Goal: Complete application form: Complete application form

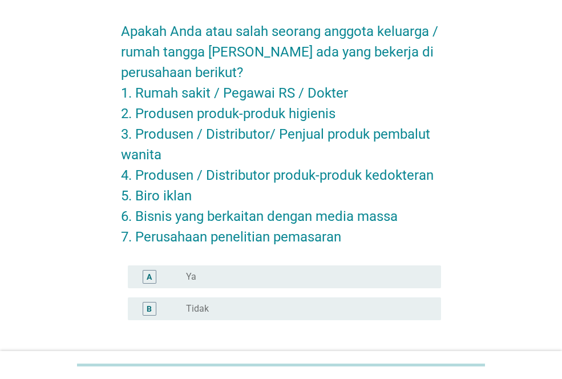
scroll to position [114, 0]
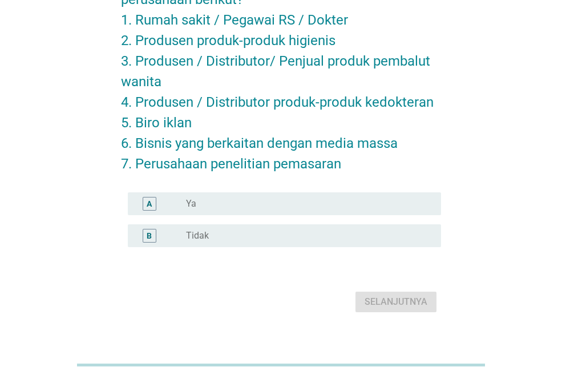
click at [305, 231] on div "radio_button_unchecked Tidak" at bounding box center [304, 235] width 237 height 11
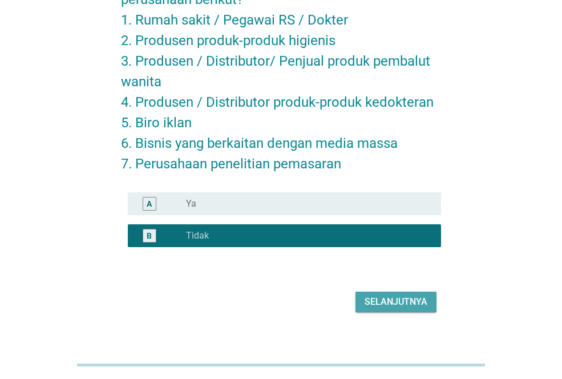
click at [371, 299] on div "Selanjutnya" at bounding box center [396, 302] width 63 height 14
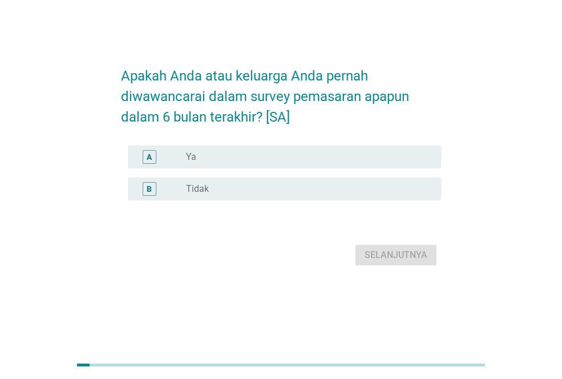
scroll to position [0, 0]
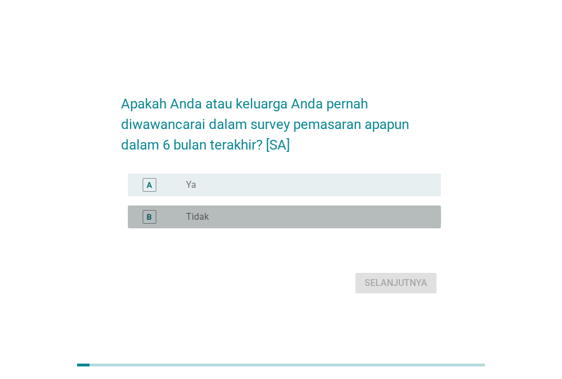
click at [337, 223] on div "radio_button_unchecked Tidak" at bounding box center [304, 216] width 237 height 11
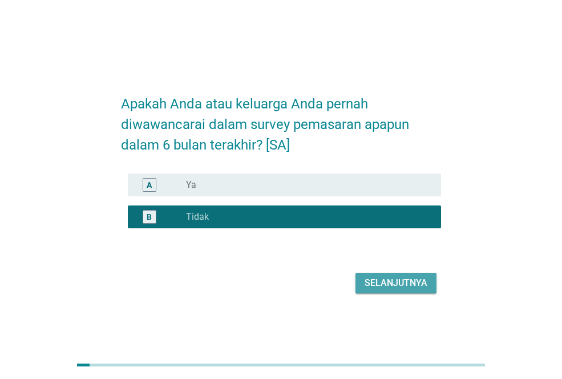
click at [393, 290] on div "Selanjutnya" at bounding box center [396, 283] width 63 height 14
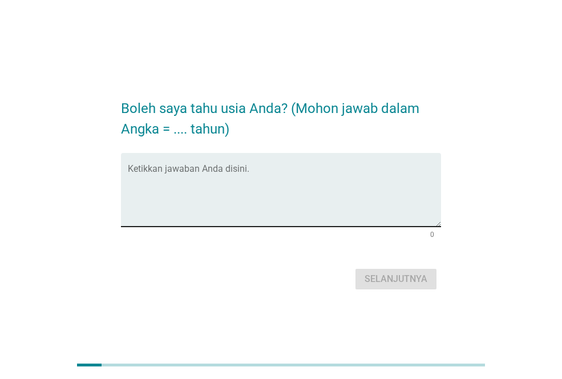
click at [244, 165] on div "Ketikkan jawaban Anda disini." at bounding box center [284, 190] width 313 height 74
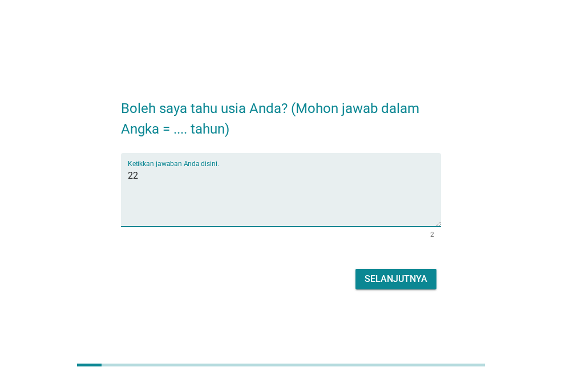
type textarea "22"
click at [387, 282] on div "Selanjutnya" at bounding box center [396, 279] width 63 height 14
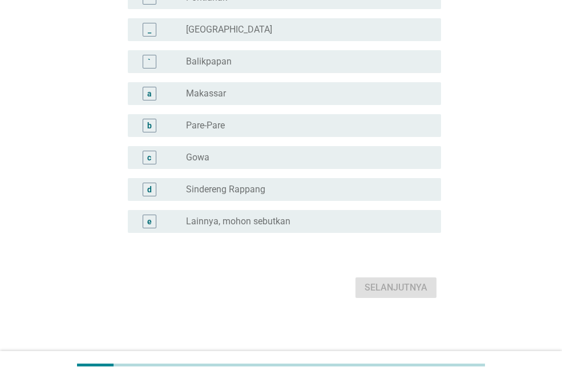
scroll to position [1042, 0]
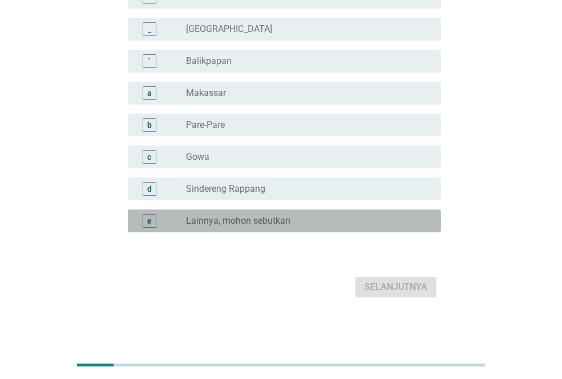
click at [274, 221] on label "Lainnya, mohon sebutkan" at bounding box center [238, 220] width 104 height 11
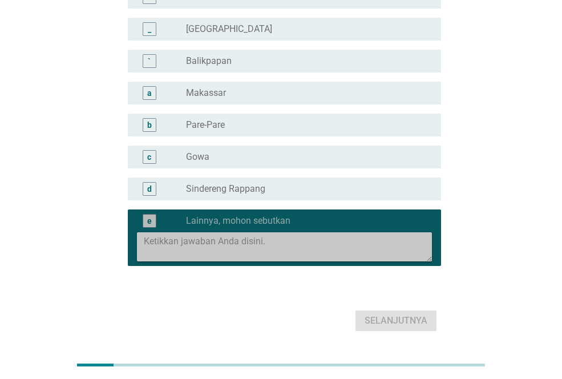
click at [272, 252] on textarea at bounding box center [288, 246] width 288 height 29
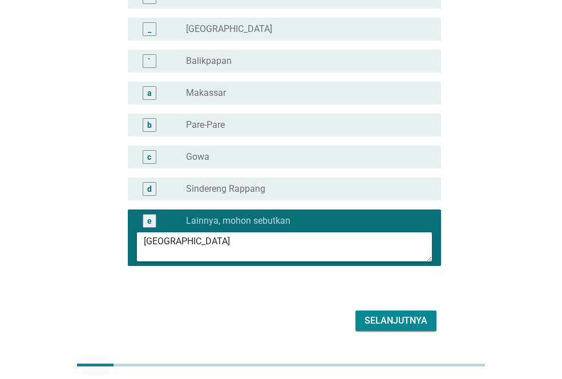
type textarea "[GEOGRAPHIC_DATA]"
click at [374, 318] on div "Selanjutnya" at bounding box center [396, 321] width 63 height 14
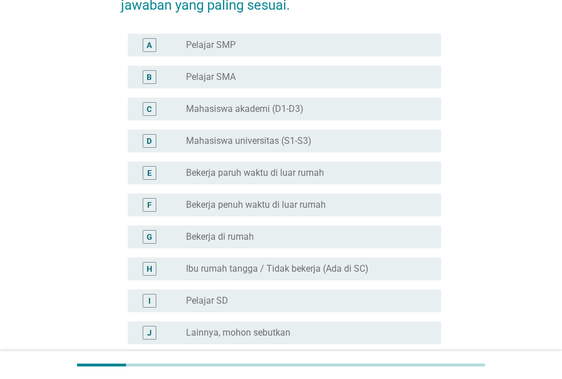
scroll to position [114, 0]
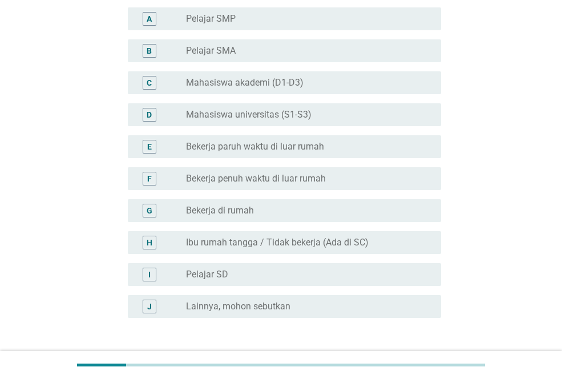
click at [313, 146] on label "Bekerja paruh waktu di luar rumah" at bounding box center [255, 146] width 138 height 11
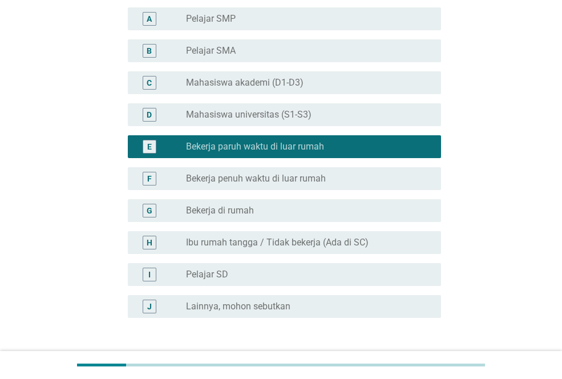
scroll to position [200, 0]
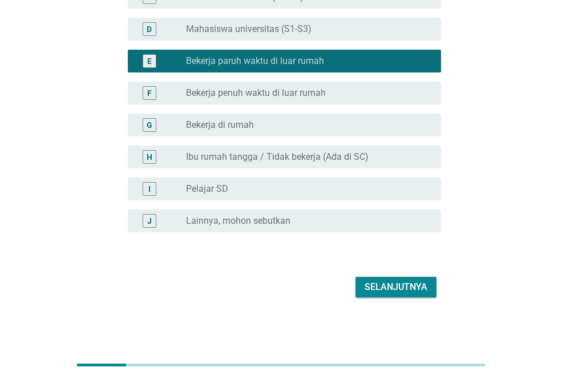
click at [414, 292] on div "Selanjutnya" at bounding box center [396, 287] width 63 height 14
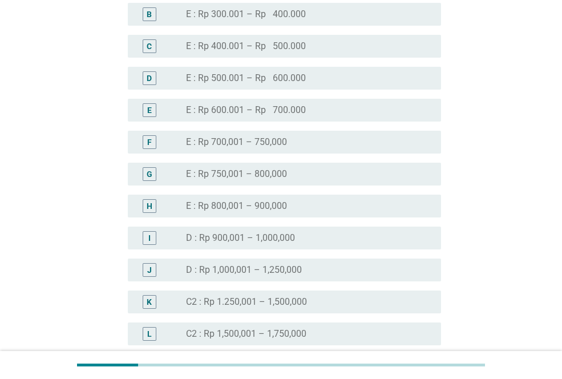
scroll to position [799, 0]
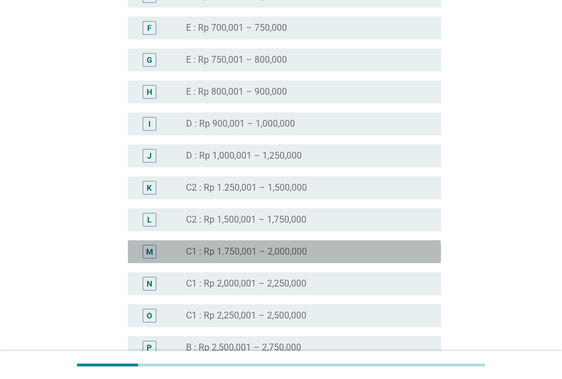
click at [357, 244] on div "M radio_button_unchecked C1 : Rp 1.750,001 – 2,000,000" at bounding box center [284, 251] width 313 height 23
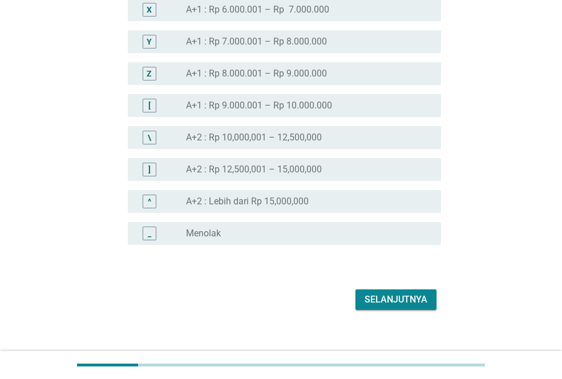
scroll to position [1405, 0]
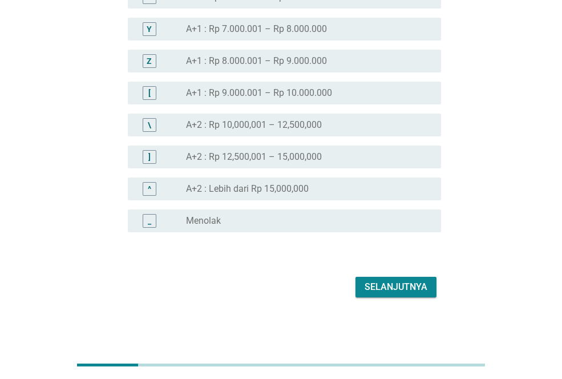
click at [418, 288] on div "Selanjutnya" at bounding box center [396, 287] width 63 height 14
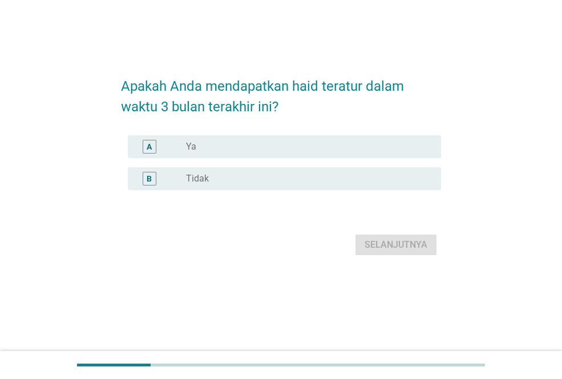
scroll to position [0, 0]
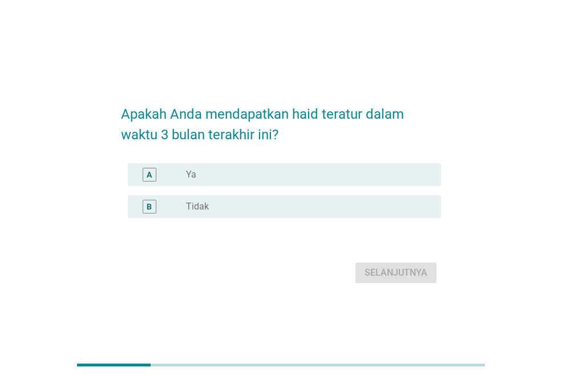
click at [295, 172] on div "radio_button_unchecked Ya" at bounding box center [304, 174] width 237 height 11
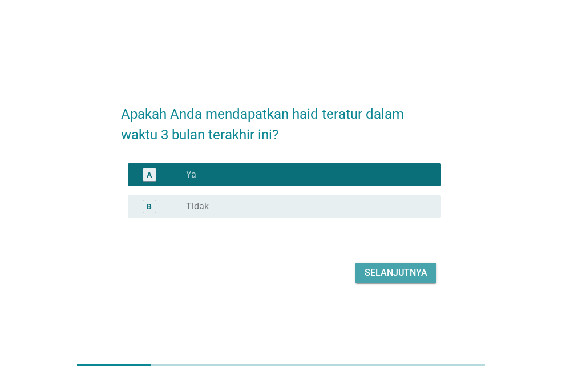
click at [383, 268] on div "Selanjutnya" at bounding box center [396, 273] width 63 height 14
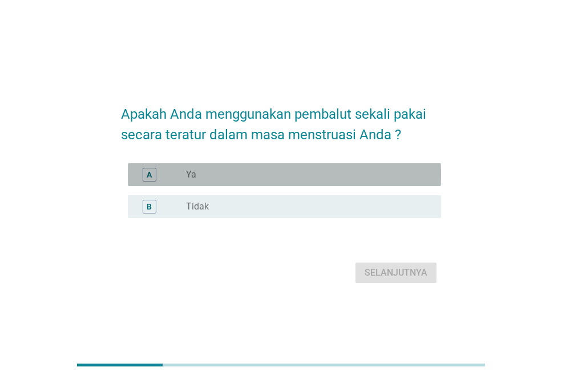
click at [309, 175] on div "radio_button_unchecked Ya" at bounding box center [304, 174] width 237 height 11
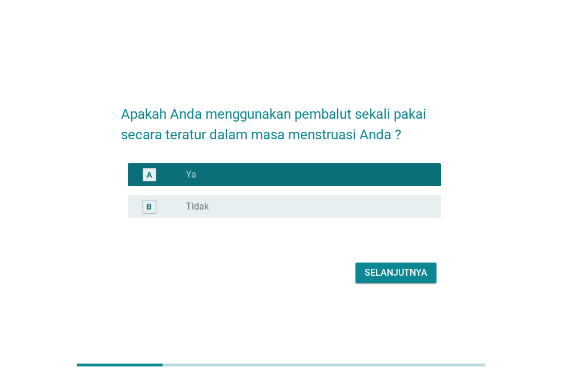
click at [398, 272] on div "Selanjutnya" at bounding box center [396, 273] width 63 height 14
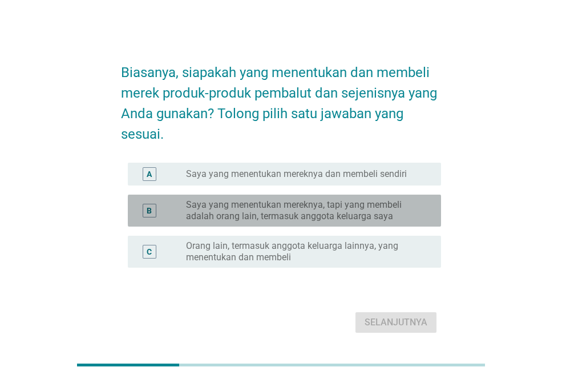
click at [385, 209] on label "Saya yang menentukan mereknya, tapi yang membeli adalah orang lain, termasuk an…" at bounding box center [304, 210] width 237 height 23
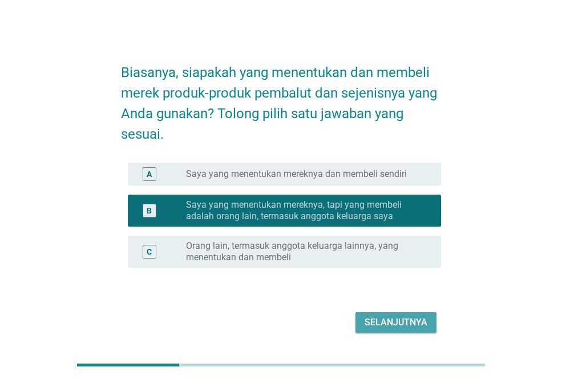
click at [412, 319] on div "Selanjutnya" at bounding box center [396, 323] width 63 height 14
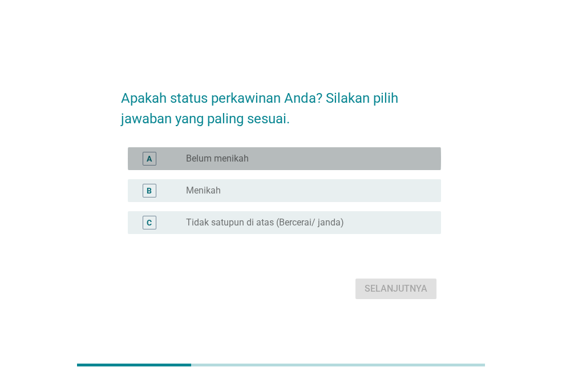
click at [361, 159] on div "radio_button_unchecked Belum menikah" at bounding box center [304, 158] width 237 height 11
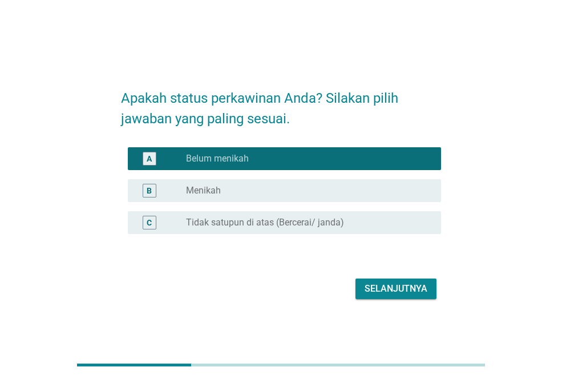
click at [394, 280] on button "Selanjutnya" at bounding box center [396, 288] width 81 height 21
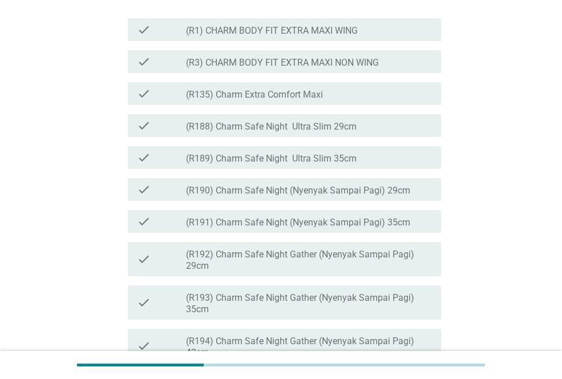
scroll to position [285, 0]
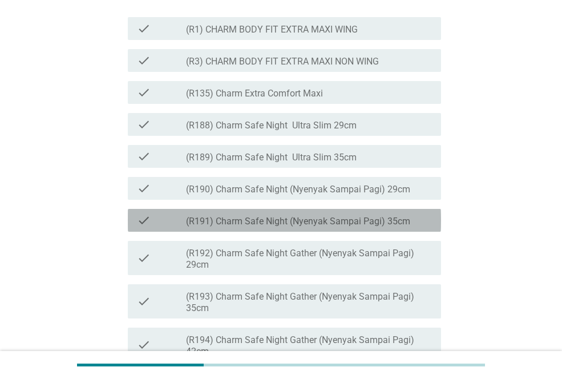
click at [302, 227] on label "(R191) Charm Safe Night (Nyenyak Sampai Pagi) 35cm" at bounding box center [298, 221] width 224 height 11
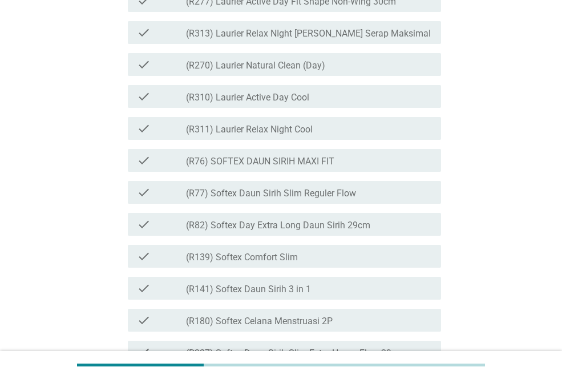
scroll to position [1826, 0]
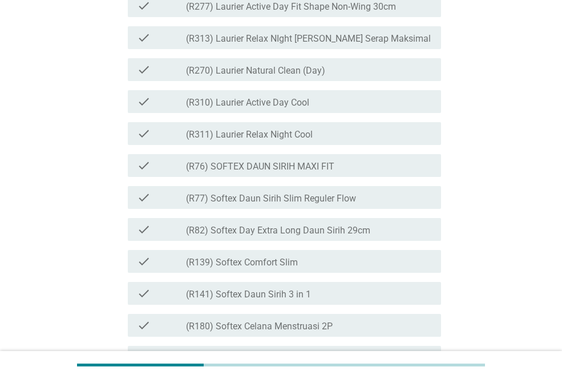
click at [316, 140] on div "check_box_outline_blank (R311) Laurier Relax Night Cool" at bounding box center [309, 134] width 246 height 14
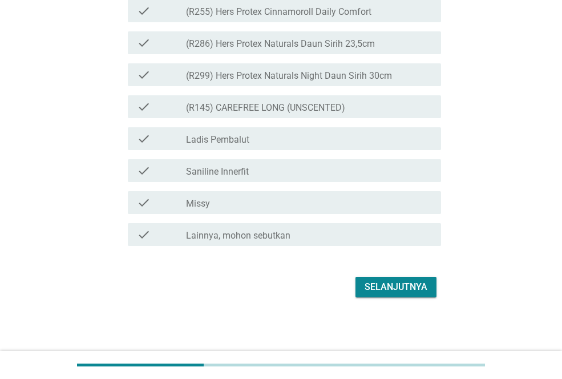
scroll to position [3056, 0]
click at [394, 280] on div "Selanjutnya" at bounding box center [396, 287] width 63 height 14
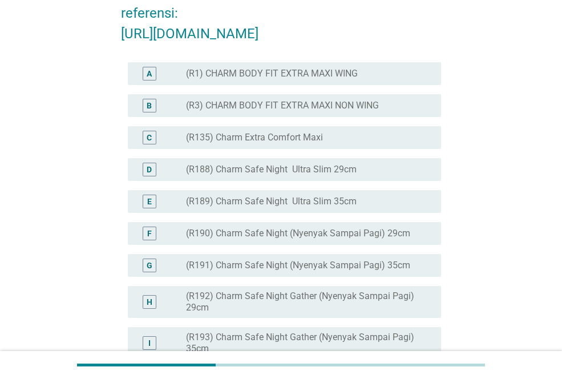
scroll to position [171, 0]
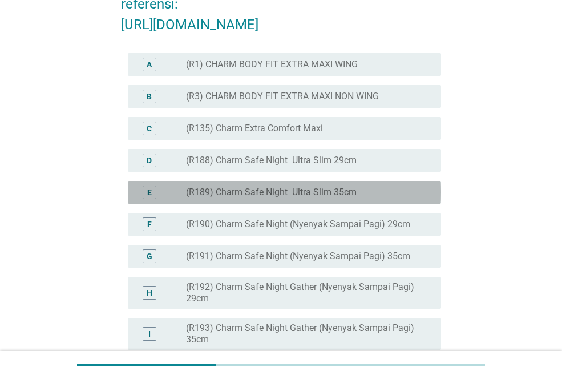
click at [354, 198] on label "(R189) Charm Safe Night Ultra Slim 35cm" at bounding box center [271, 192] width 171 height 11
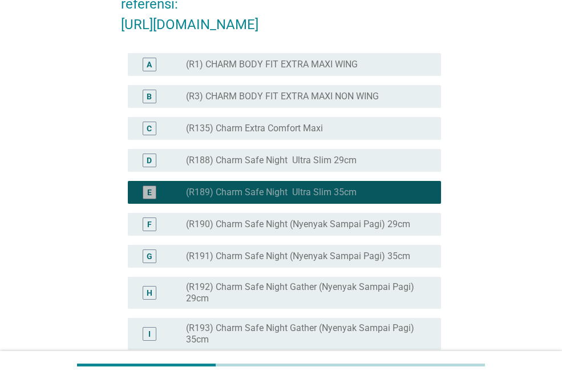
click at [354, 198] on label "(R189) Charm Safe Night Ultra Slim 35cm" at bounding box center [271, 192] width 171 height 11
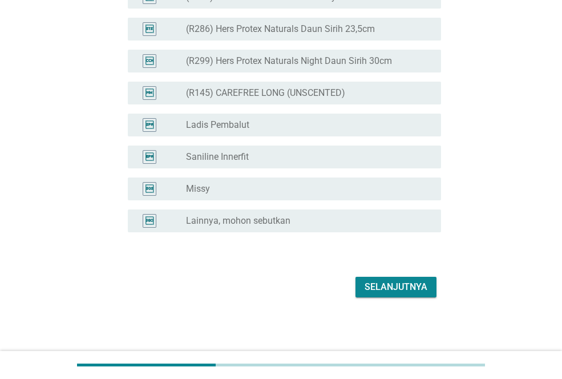
scroll to position [2980, 0]
click at [367, 289] on div "Selanjutnya" at bounding box center [396, 287] width 63 height 14
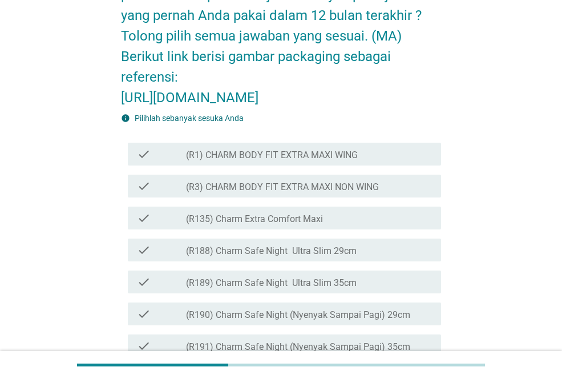
scroll to position [342, 0]
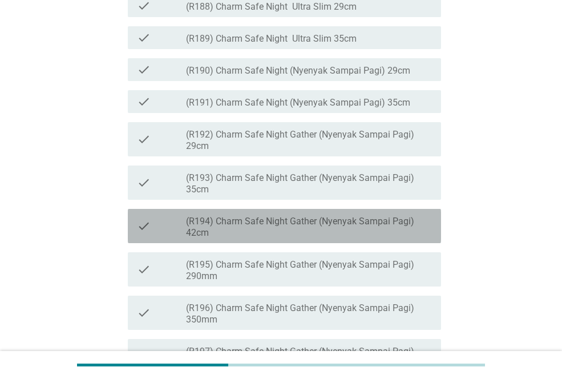
click at [370, 239] on label "(R194) Charm Safe Night Gather (Nyenyak Sampai Pagi) 42cm" at bounding box center [309, 227] width 246 height 23
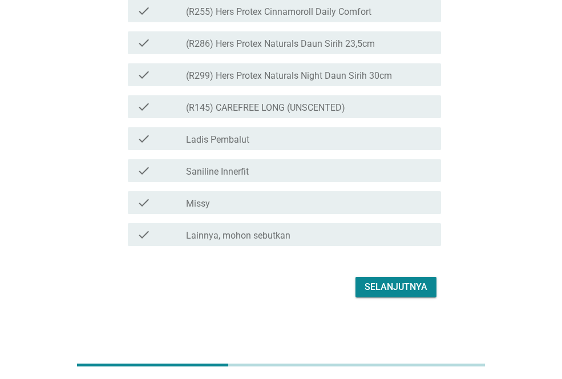
scroll to position [2994, 0]
click at [375, 289] on div "Selanjutnya" at bounding box center [396, 287] width 63 height 14
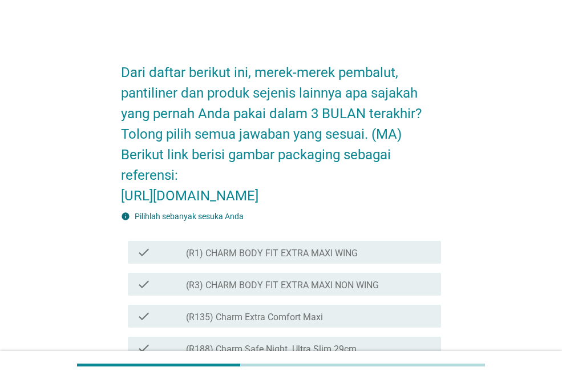
scroll to position [342, 0]
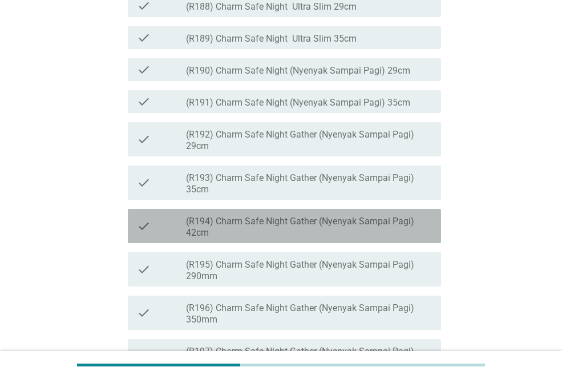
click at [375, 239] on label "(R194) Charm Safe Night Gather (Nyenyak Sampai Pagi) 42cm" at bounding box center [309, 227] width 246 height 23
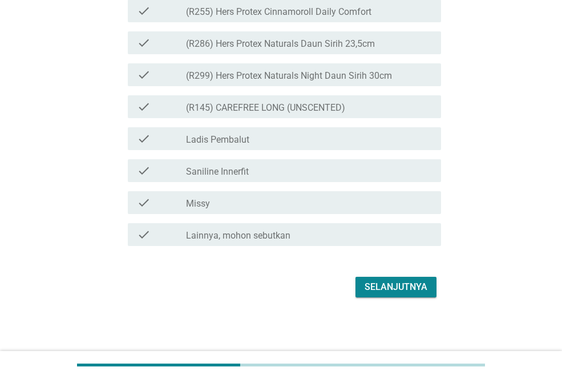
scroll to position [2994, 0]
click at [379, 281] on div "Selanjutnya" at bounding box center [396, 287] width 63 height 14
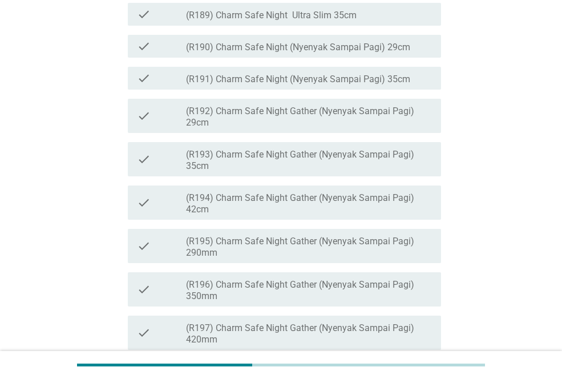
scroll to position [514, 0]
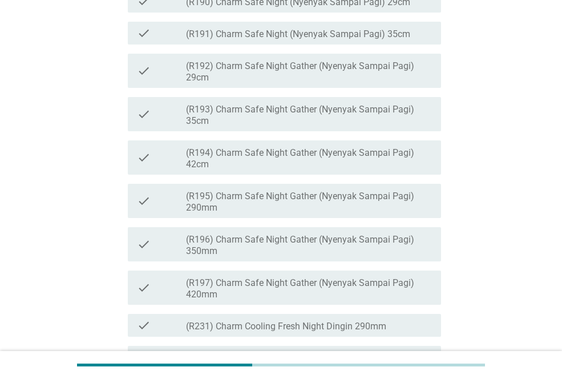
click at [379, 218] on div "check check_box_outline_blank (R195) Charm Safe Night Gather (Nyenyak Sampai Pa…" at bounding box center [284, 201] width 313 height 34
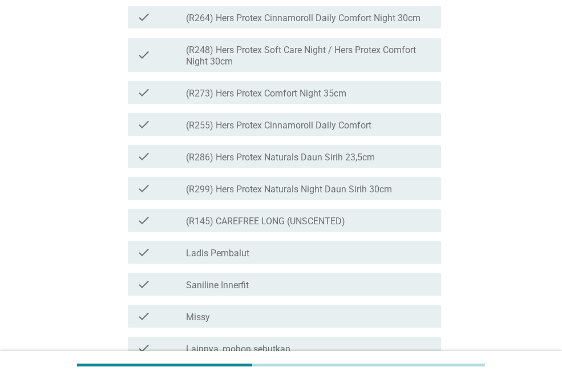
scroll to position [3097, 0]
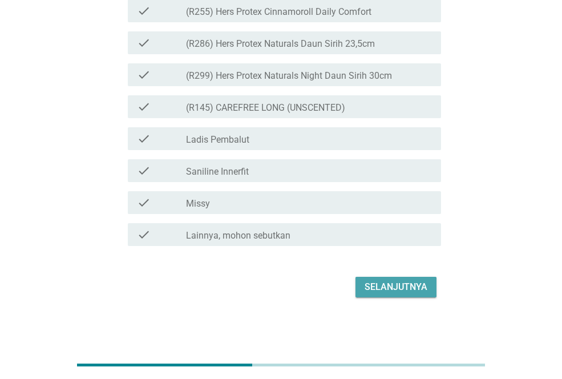
click at [374, 289] on div "Selanjutnya" at bounding box center [396, 287] width 63 height 14
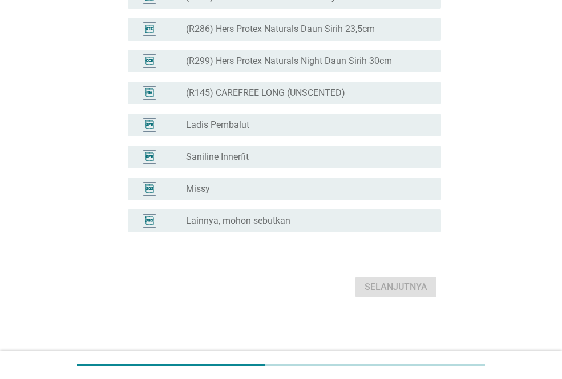
scroll to position [0, 0]
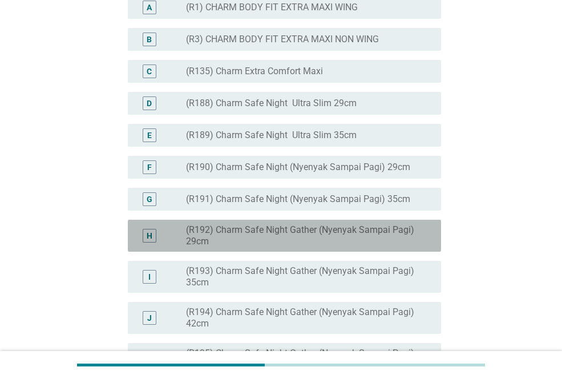
click at [375, 252] on div "H radio_button_unchecked (R192) Charm Safe Night Gather (Nyenyak Sampai Pagi) 2…" at bounding box center [284, 236] width 313 height 32
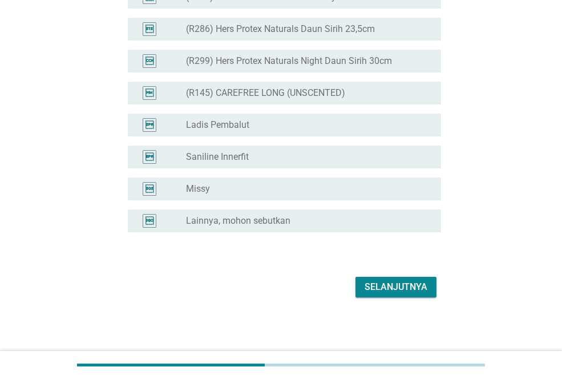
scroll to position [2980, 0]
click at [376, 283] on div "Selanjutnya" at bounding box center [396, 287] width 63 height 14
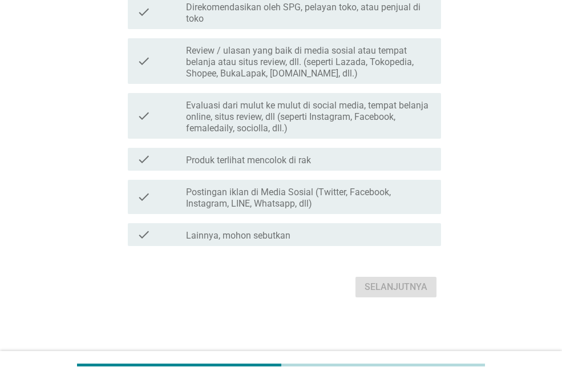
scroll to position [0, 0]
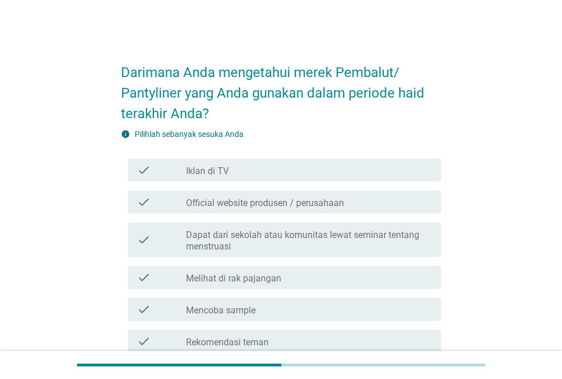
click at [349, 164] on div "check_box_outline_blank Iklan di TV" at bounding box center [309, 170] width 246 height 14
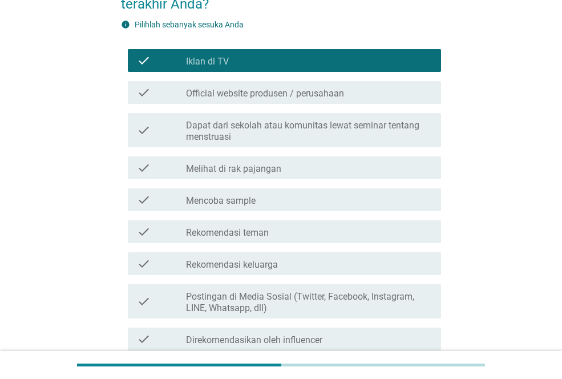
scroll to position [171, 0]
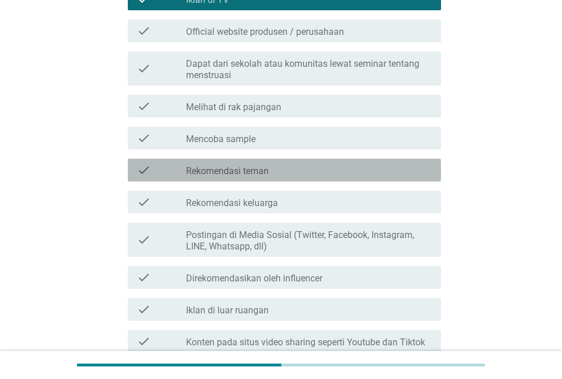
click at [353, 168] on div "check_box_outline_blank Rekomendasi teman" at bounding box center [309, 170] width 246 height 14
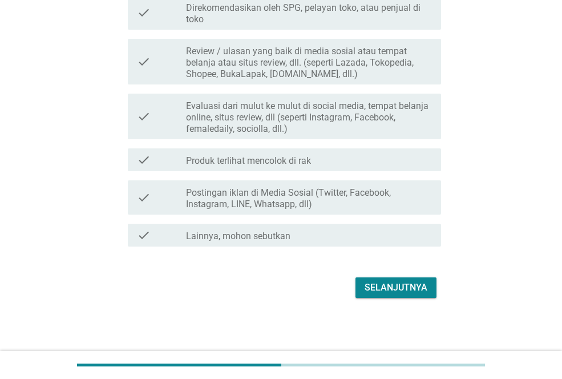
scroll to position [880, 0]
click at [372, 285] on div "Selanjutnya" at bounding box center [396, 287] width 63 height 14
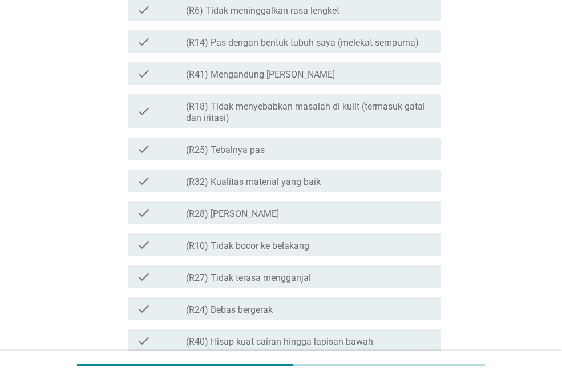
scroll to position [0, 0]
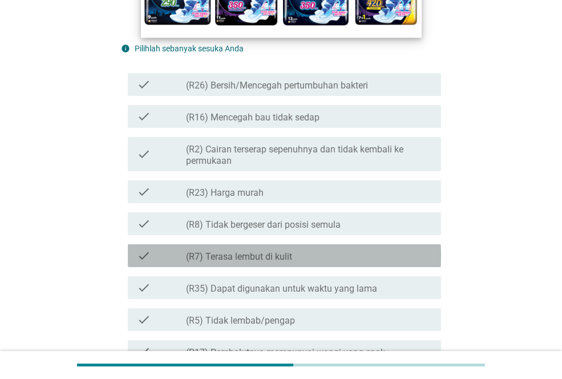
click at [383, 253] on div "check_box_outline_blank (R7) Terasa lembut di kulit" at bounding box center [309, 256] width 246 height 14
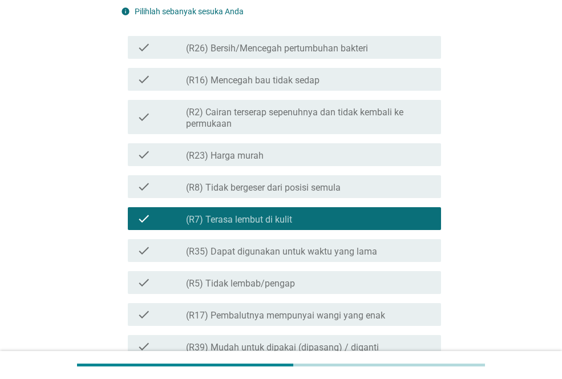
scroll to position [285, 0]
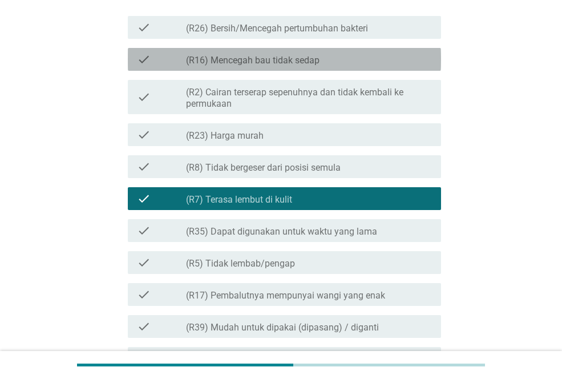
click at [393, 67] on div "check check_box_outline_blank (R16) Mencegah bau tidak sedap" at bounding box center [284, 59] width 313 height 23
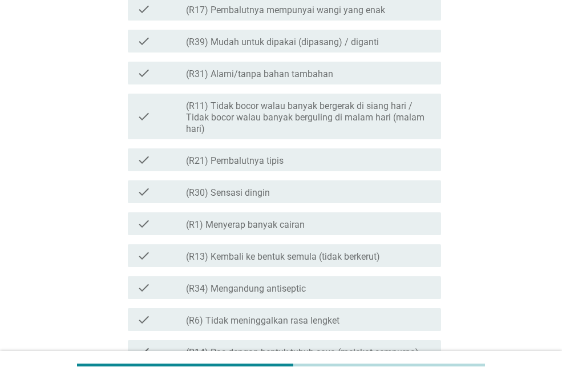
click at [352, 214] on div "check check_box_outline_blank (R1) Menyerap banyak cairan" at bounding box center [284, 223] width 313 height 23
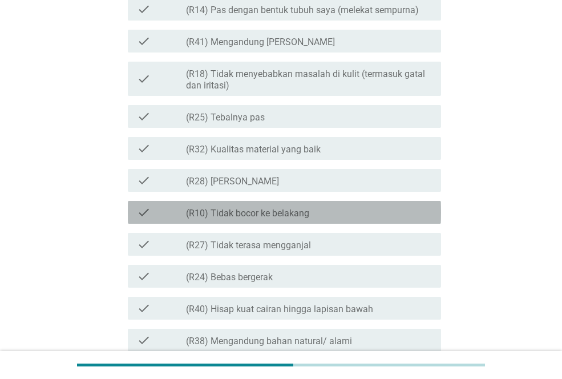
click at [353, 207] on div "check_box_outline_blank (R10) Tidak bocor ke belakang" at bounding box center [309, 212] width 246 height 14
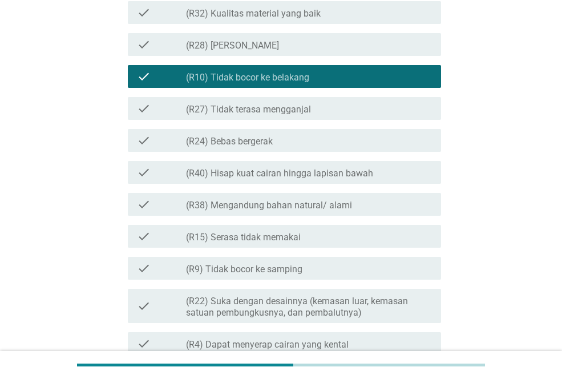
scroll to position [1255, 0]
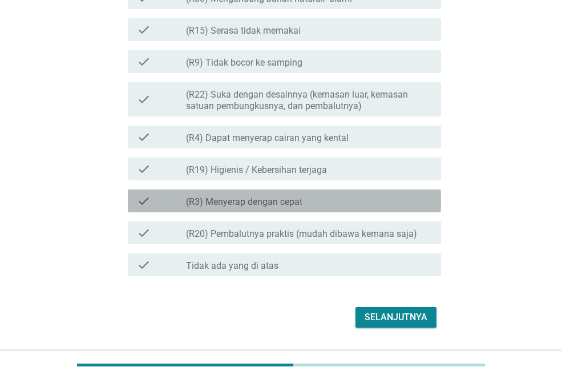
click at [353, 207] on div "check_box_outline_blank (R3) Menyerap dengan cepat" at bounding box center [309, 201] width 246 height 14
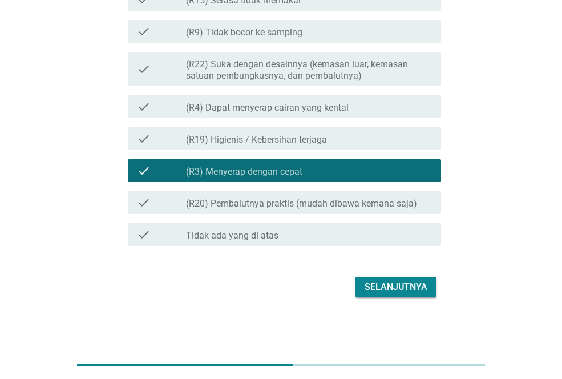
click at [383, 295] on button "Selanjutnya" at bounding box center [396, 287] width 81 height 21
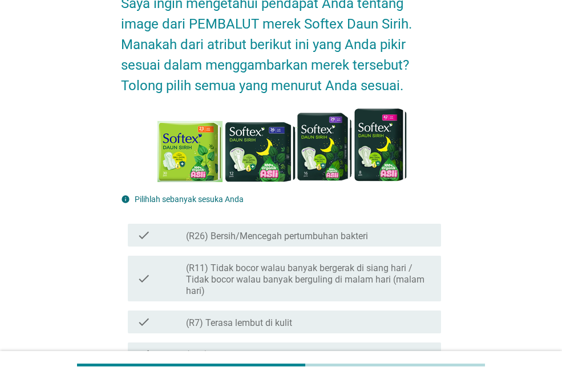
scroll to position [171, 0]
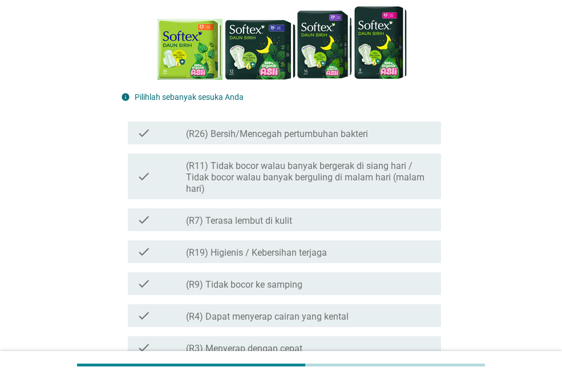
click at [292, 304] on div "check check_box_outline_blank (R4) Dapat menyerap cairan yang kental" at bounding box center [284, 315] width 313 height 23
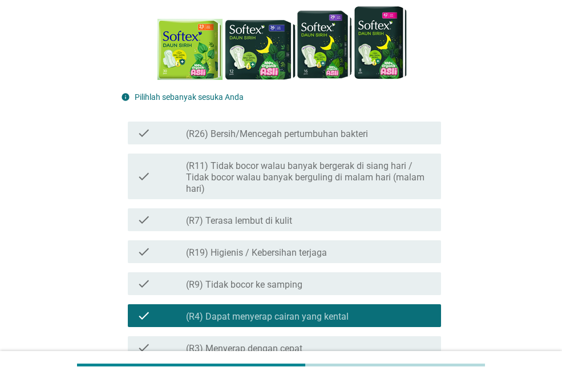
click at [325, 146] on div "check check_box_outline_blank (R26) Bersih/Mencegah pertumbuhan bakteri" at bounding box center [281, 133] width 320 height 32
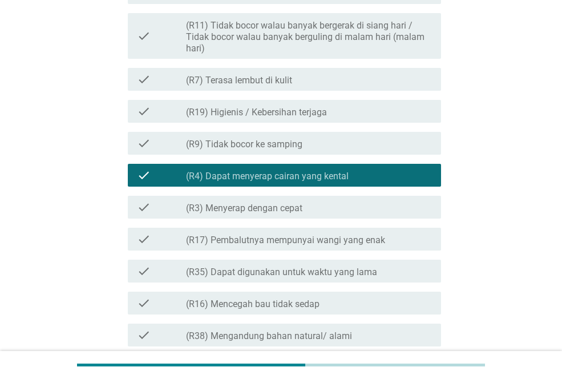
scroll to position [342, 0]
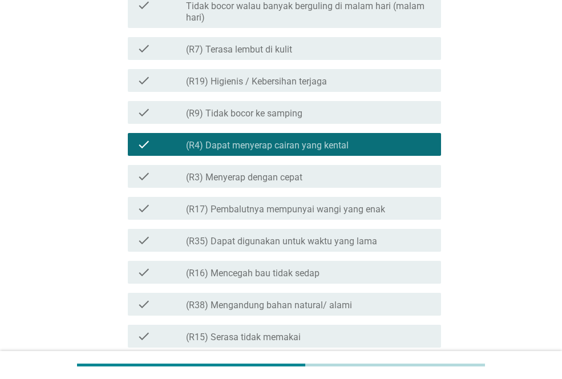
click at [329, 225] on div "check check_box_outline_blank (R35) Dapat digunakan untuk waktu yang lama" at bounding box center [281, 240] width 320 height 32
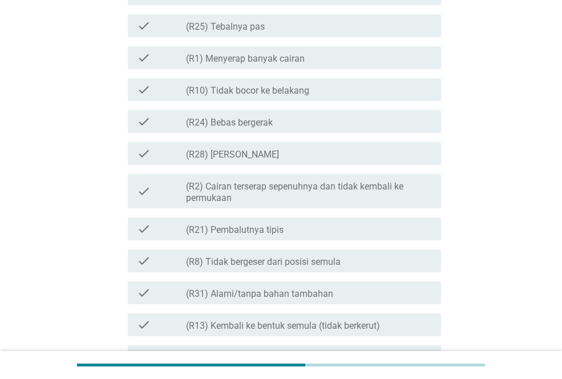
click at [329, 224] on div "check_box_outline_blank (R21) Pembalutnya tipis" at bounding box center [309, 229] width 246 height 14
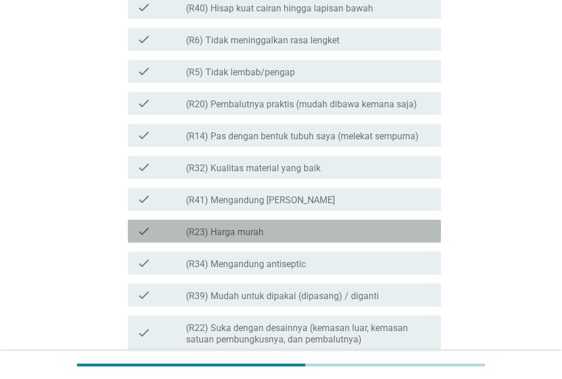
click at [330, 224] on div "check_box_outline_blank (R23) Harga murah" at bounding box center [309, 231] width 246 height 14
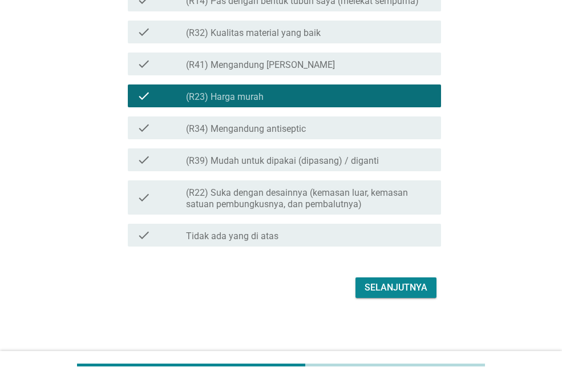
scroll to position [1277, 0]
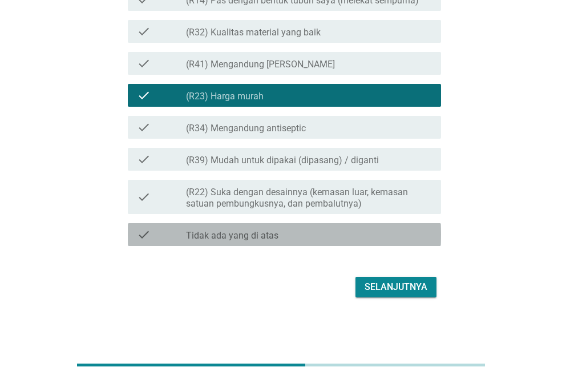
click at [330, 224] on div "check check_box_outline_blank Tidak ada yang di atas" at bounding box center [284, 234] width 313 height 23
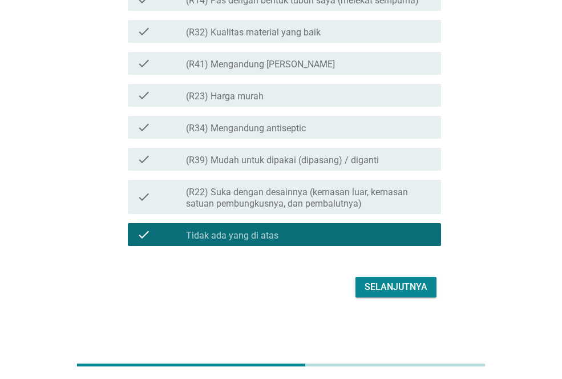
click at [348, 174] on div "check check_box_outline_blank (R39) Mudah untuk dipakai (dipasang) / diganti" at bounding box center [281, 159] width 320 height 32
drag, startPoint x: 346, startPoint y: 168, endPoint x: 345, endPoint y: 134, distance: 33.7
click at [346, 166] on div "check check_box_outline_blank (R39) Mudah untuk dipakai (dipasang) / diganti" at bounding box center [284, 159] width 313 height 23
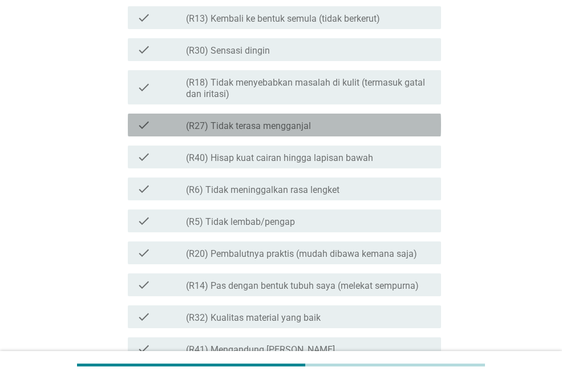
click at [338, 120] on div "check_box_outline_blank (R27) Tidak terasa mengganjal" at bounding box center [309, 125] width 246 height 14
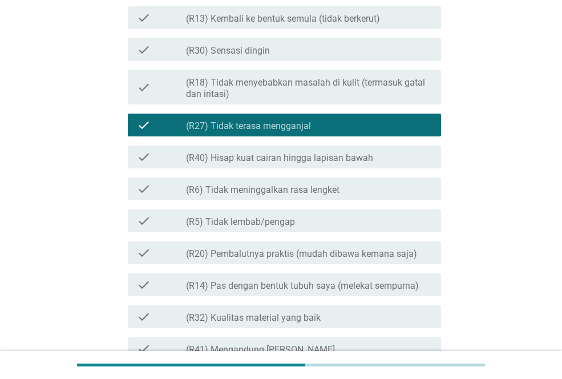
scroll to position [706, 0]
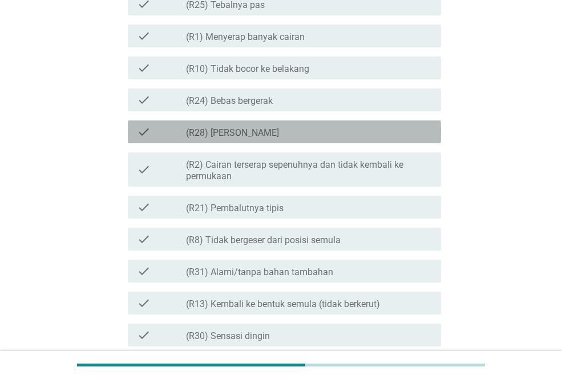
click at [338, 120] on div "check check_box_outline_blank (R28) Terasa segar" at bounding box center [284, 131] width 313 height 23
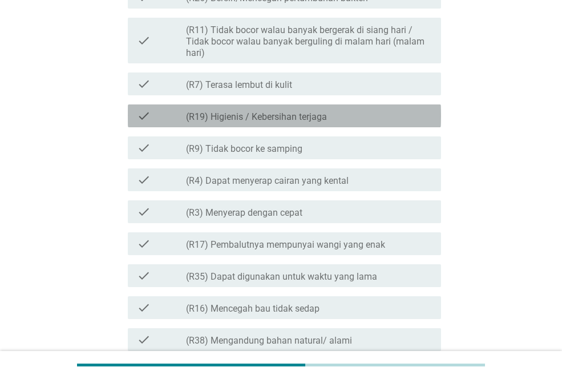
click at [340, 120] on div "check_box_outline_blank (R19) Higienis / Kebersihan terjaga" at bounding box center [309, 116] width 246 height 14
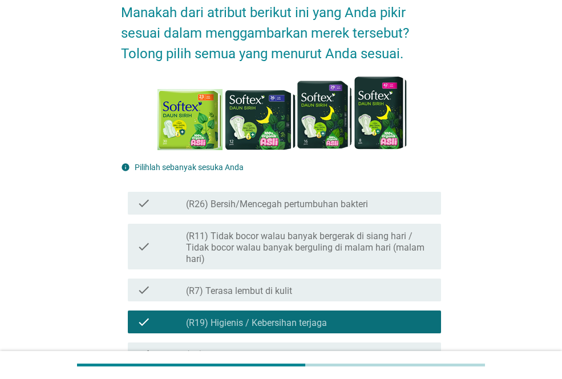
scroll to position [79, 0]
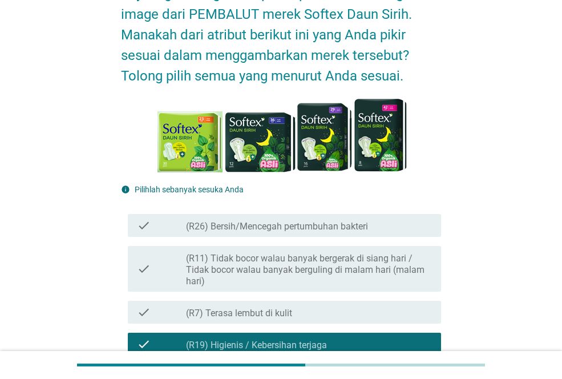
click at [340, 122] on img at bounding box center [281, 137] width 264 height 84
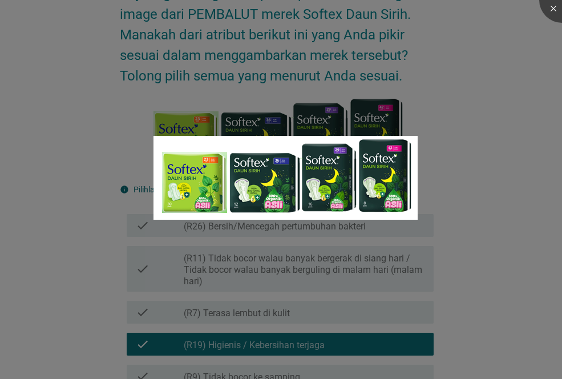
click at [426, 202] on div at bounding box center [281, 189] width 562 height 379
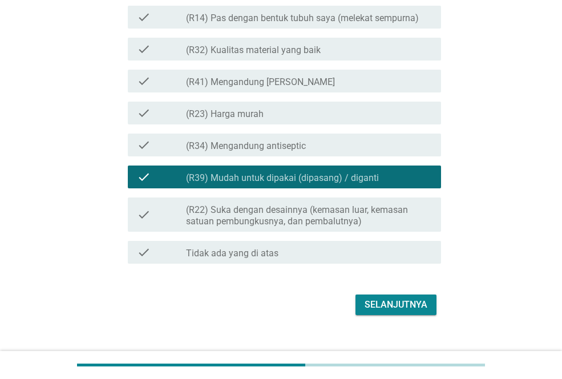
scroll to position [1277, 0]
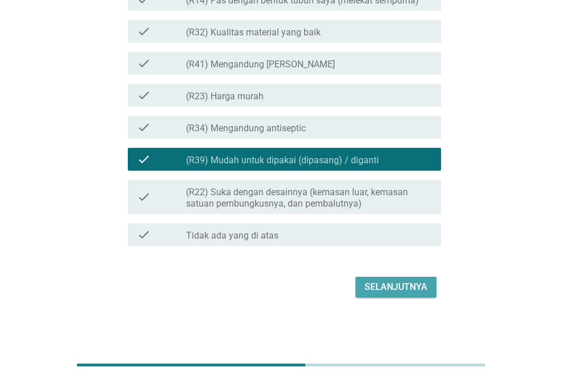
click at [396, 285] on div "Selanjutnya" at bounding box center [396, 287] width 63 height 14
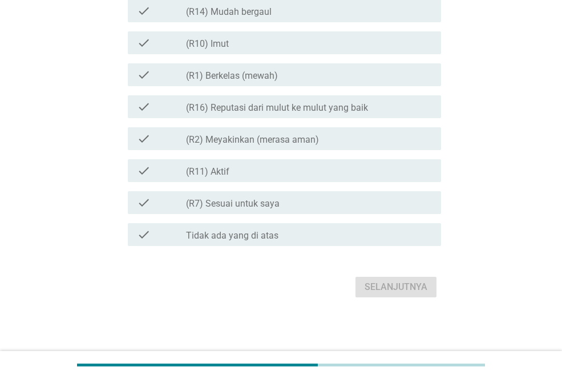
scroll to position [0, 0]
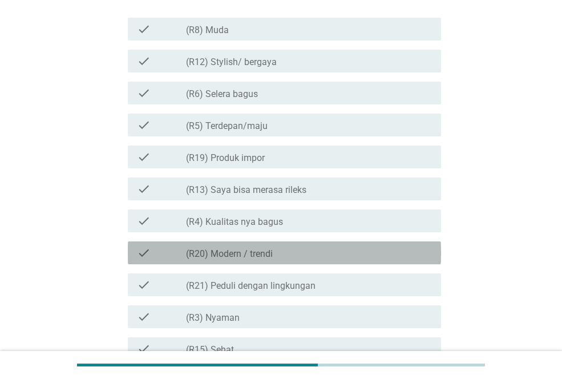
click at [389, 251] on div "check_box_outline_blank (R20) Modern / trendi" at bounding box center [309, 253] width 246 height 14
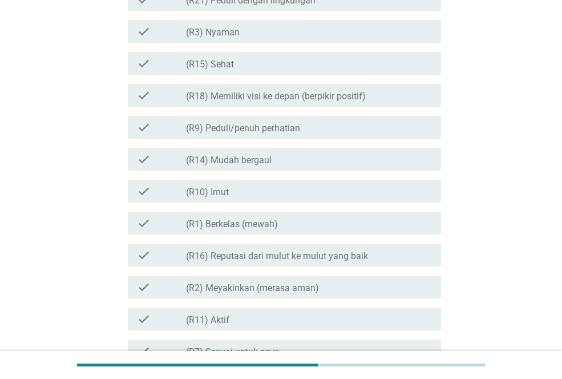
click at [394, 246] on div "check check_box_outline_blank (R16) Reputasi dari mulut ke mulut yang baik" at bounding box center [284, 255] width 313 height 23
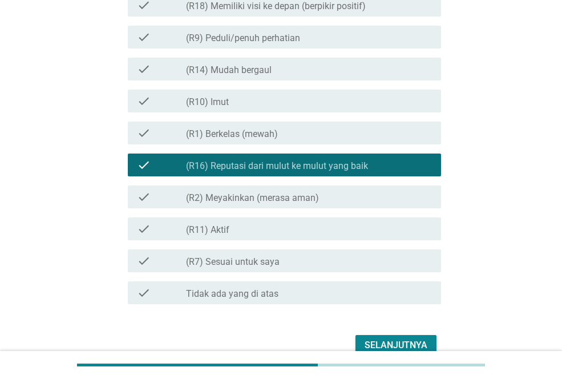
scroll to position [719, 0]
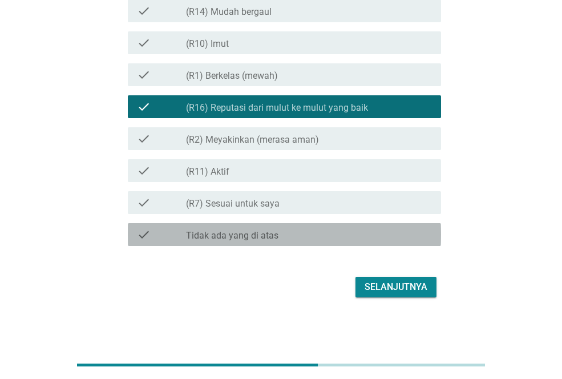
click at [397, 245] on div "check check_box Tidak ada yang di atas" at bounding box center [284, 234] width 313 height 23
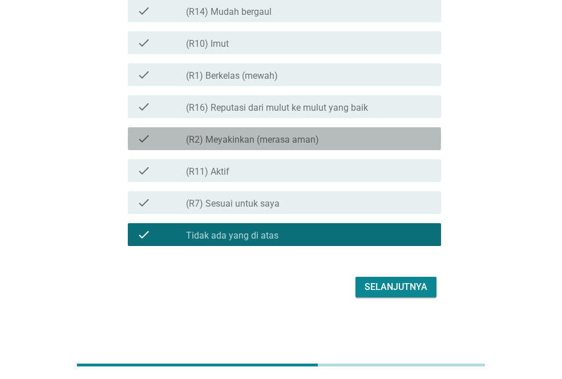
click at [410, 139] on div "check_box_outline_blank (R2) Meyakinkan (merasa aman)" at bounding box center [309, 139] width 246 height 14
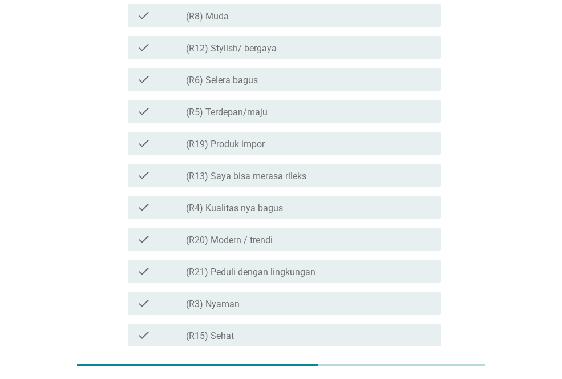
scroll to position [262, 0]
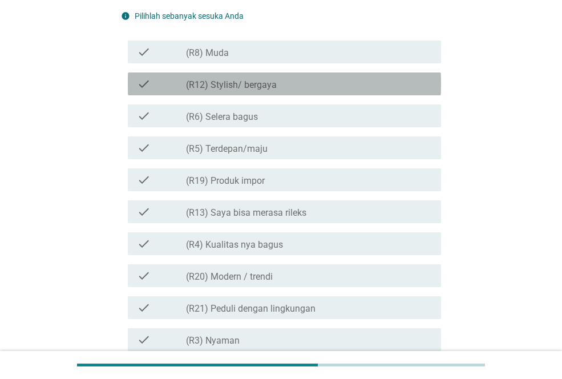
click at [359, 75] on div "check check_box_outline_blank (R12) Stylish/ bergaya" at bounding box center [284, 83] width 313 height 23
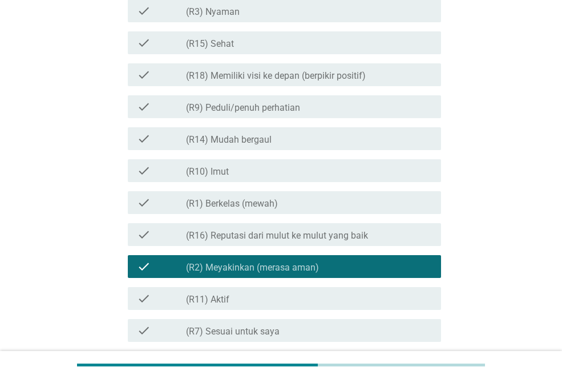
scroll to position [719, 0]
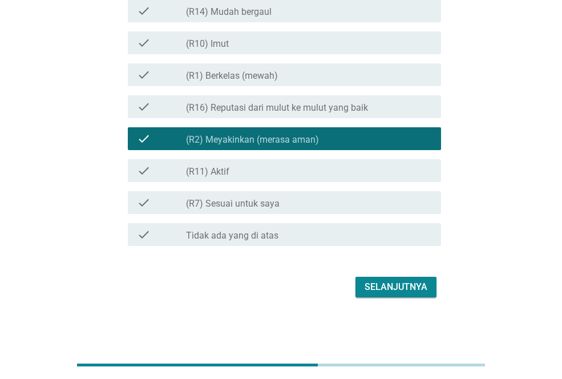
click at [395, 284] on div "Selanjutnya" at bounding box center [396, 287] width 63 height 14
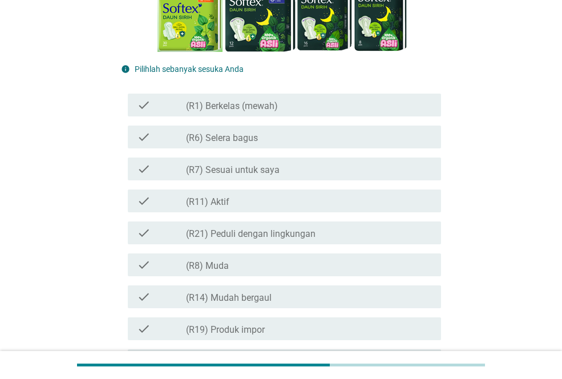
scroll to position [228, 0]
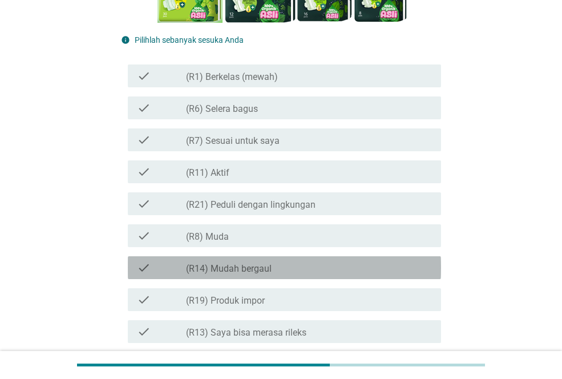
click at [361, 267] on div "check_box_outline_blank (R14) Mudah bergaul" at bounding box center [309, 268] width 246 height 14
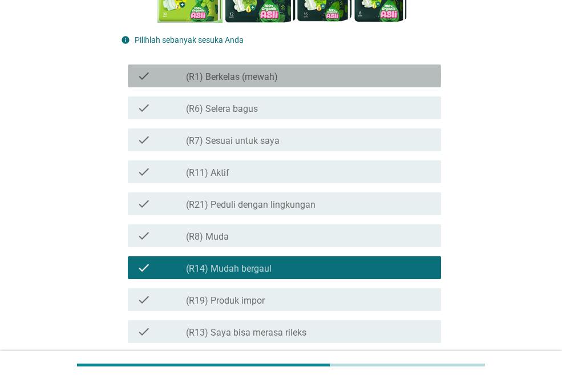
click at [365, 80] on div "check_box_outline_blank (R1) Berkelas (mewah)" at bounding box center [309, 76] width 246 height 14
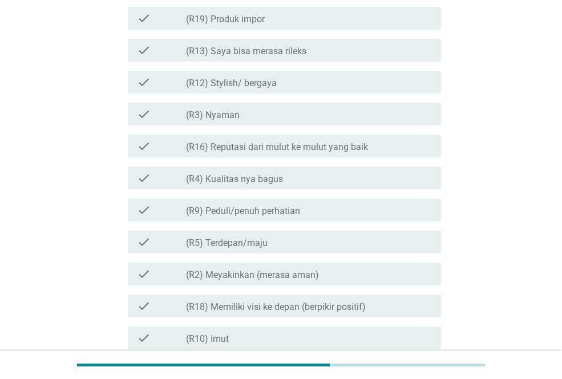
scroll to position [628, 0]
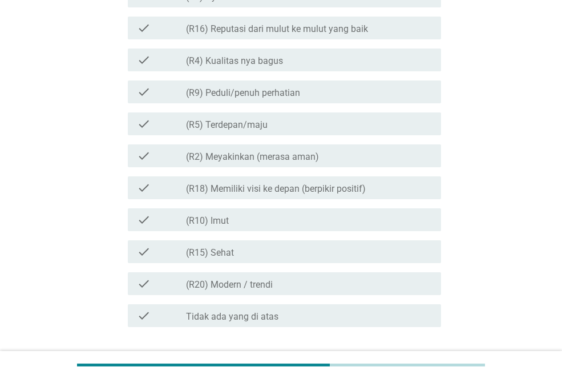
click at [379, 111] on div "check check_box_outline_blank (R5) Terdepan/maju" at bounding box center [281, 124] width 320 height 32
click at [363, 155] on div "check_box_outline_blank (R2) Meyakinkan (merasa aman)" at bounding box center [309, 156] width 246 height 14
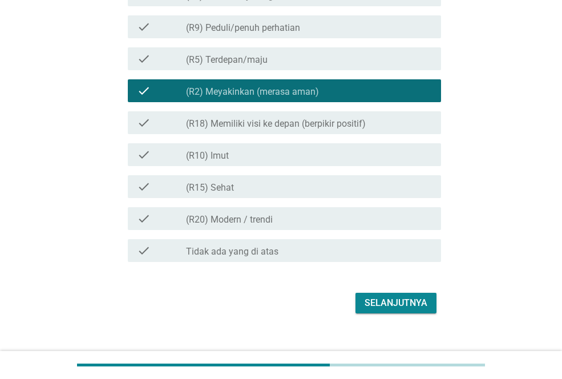
scroll to position [709, 0]
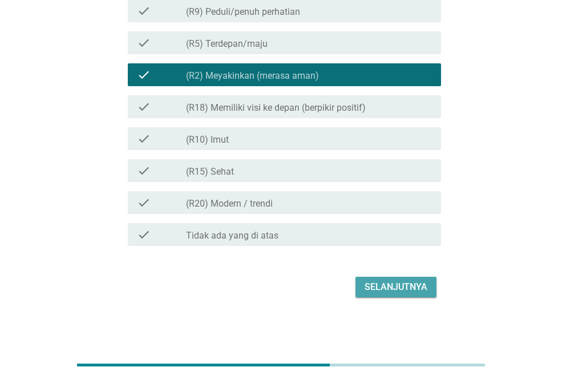
click at [395, 279] on button "Selanjutnya" at bounding box center [396, 287] width 81 height 21
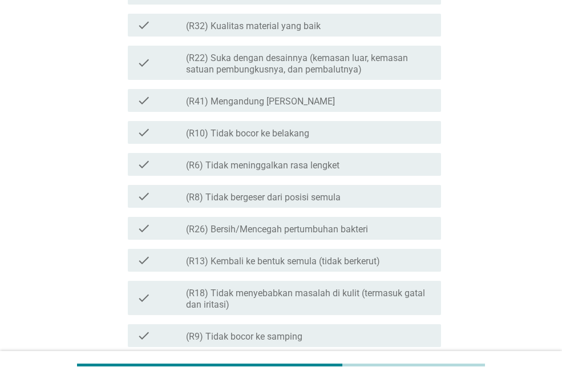
scroll to position [0, 0]
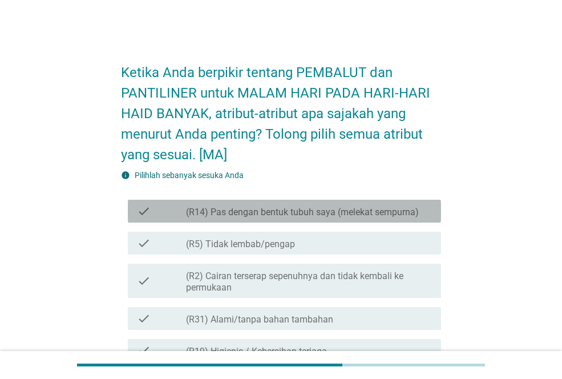
click at [343, 216] on label "(R14) Pas dengan bentuk tubuh saya (melekat sempurna)" at bounding box center [302, 212] width 233 height 11
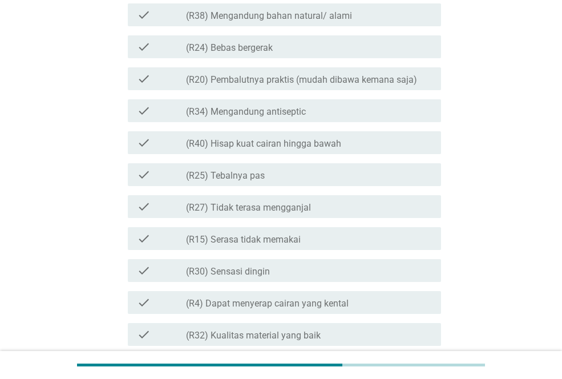
click at [345, 215] on div "check check_box_outline_blank (R27) Tidak terasa mengganjal" at bounding box center [284, 206] width 313 height 23
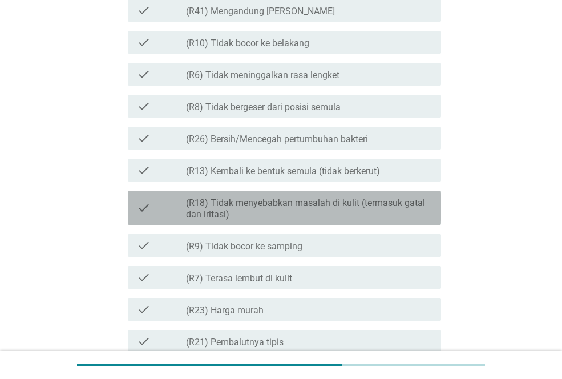
click at [347, 215] on label "(R18) Tidak menyebabkan masalah di kulit (termasuk gatal dan iritasi)" at bounding box center [309, 208] width 246 height 23
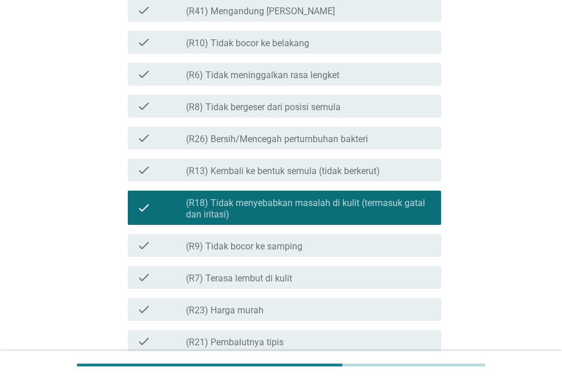
scroll to position [1184, 0]
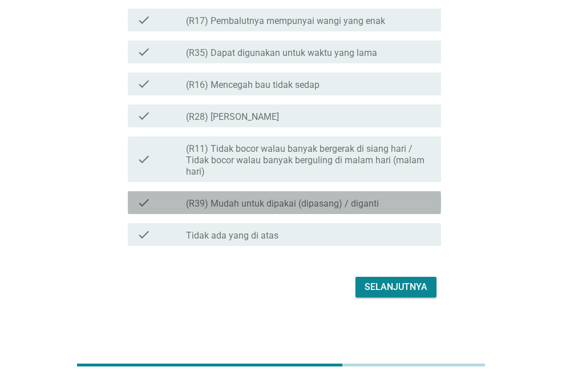
click at [366, 195] on div "check check_box_outline_blank (R39) Mudah untuk dipakai (dipasang) / diganti" at bounding box center [284, 202] width 313 height 23
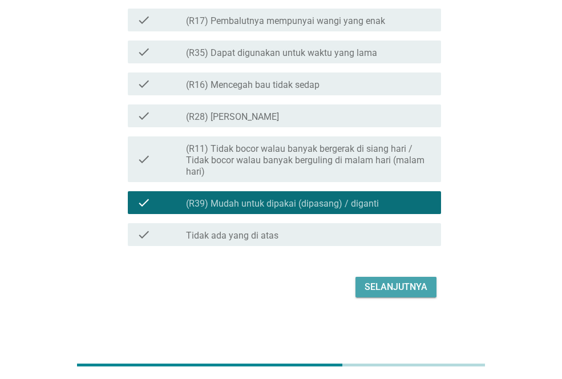
click at [402, 288] on div "Selanjutnya" at bounding box center [396, 287] width 63 height 14
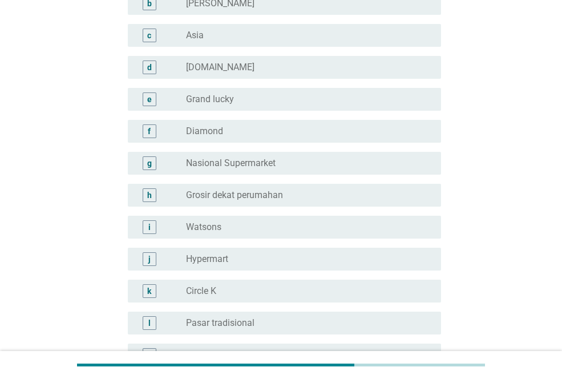
scroll to position [0, 0]
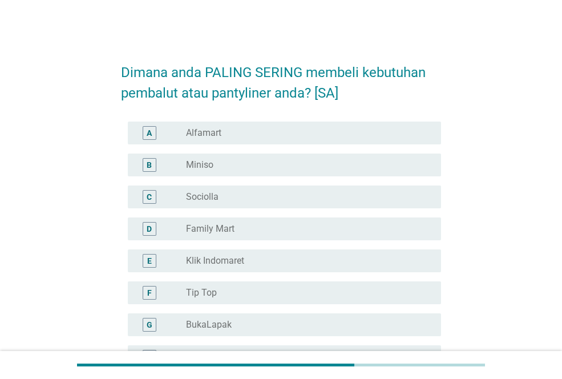
click at [296, 130] on div "radio_button_unchecked Alfamart" at bounding box center [304, 132] width 237 height 11
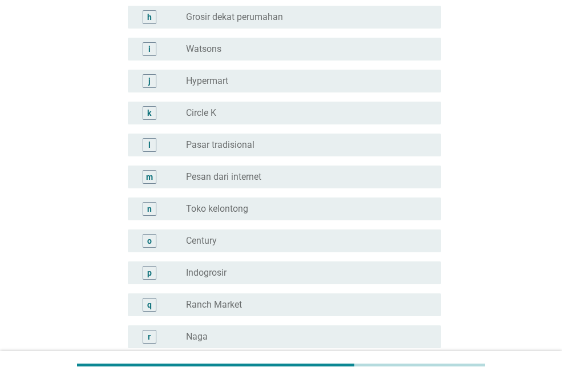
scroll to position [1370, 0]
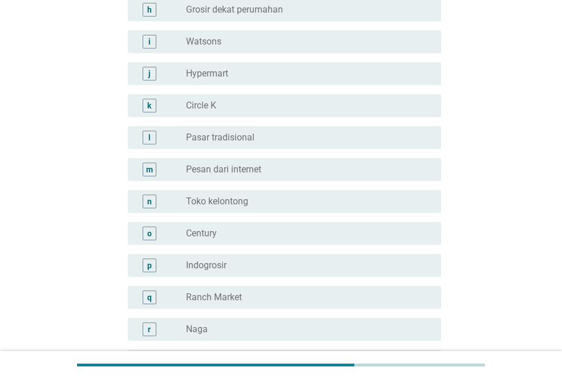
click at [318, 201] on div "radio_button_unchecked Toko kelontong" at bounding box center [304, 201] width 237 height 11
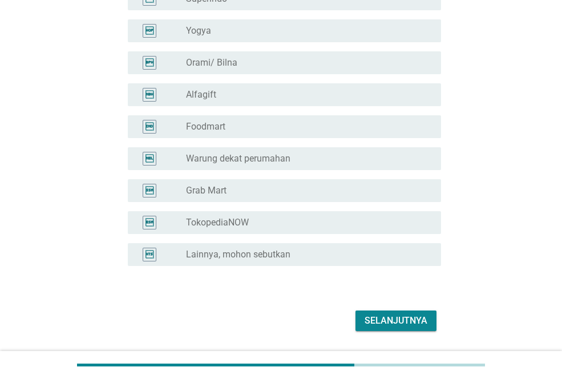
scroll to position [2181, 0]
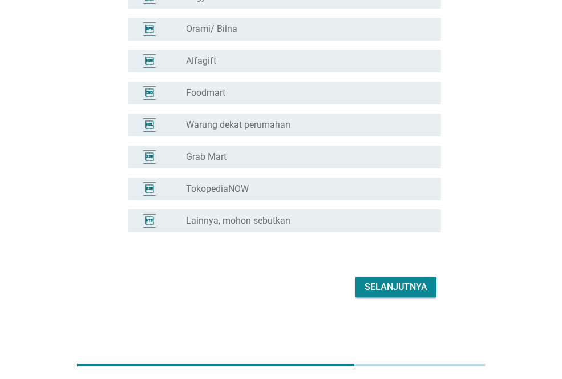
click at [422, 288] on div "Selanjutnya" at bounding box center [396, 287] width 63 height 14
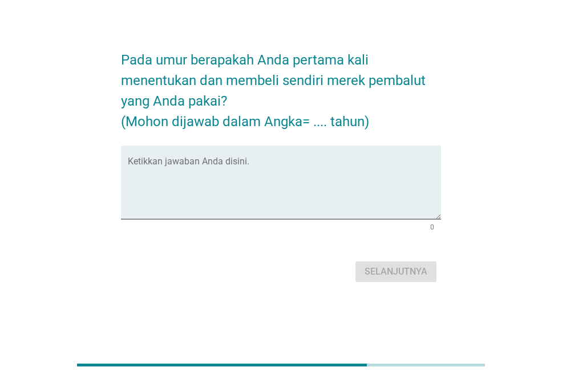
scroll to position [0, 0]
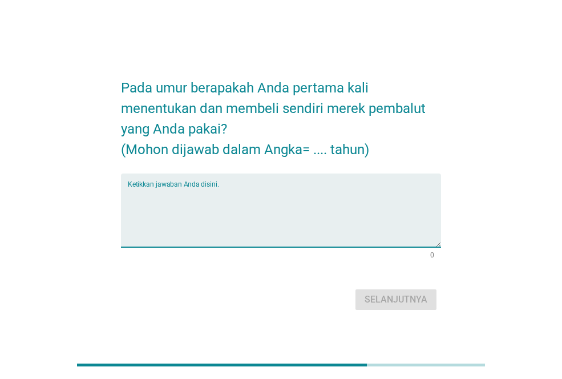
click at [314, 193] on textarea "Ketikkan jawaban Anda disini." at bounding box center [284, 217] width 313 height 60
type textarea "14"
click at [422, 300] on div "Selanjutnya" at bounding box center [396, 300] width 63 height 14
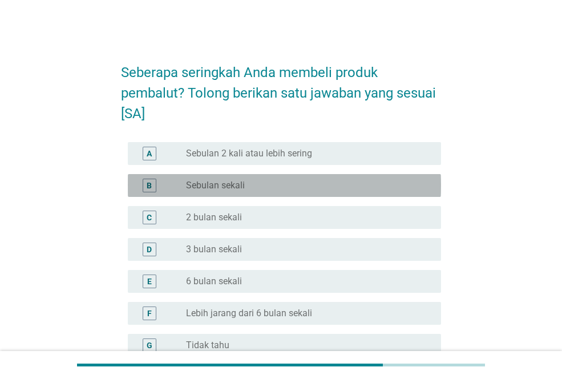
click at [362, 179] on div "radio_button_unchecked Sebulan sekali" at bounding box center [309, 186] width 246 height 14
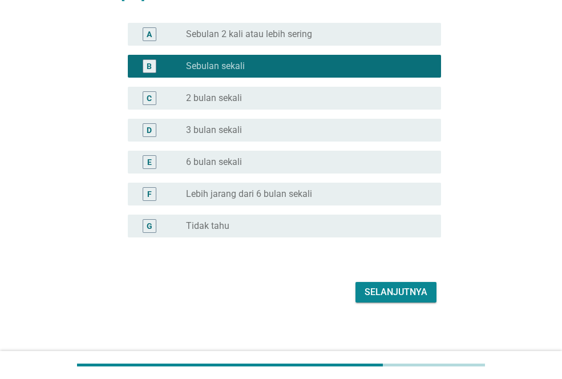
scroll to position [124, 0]
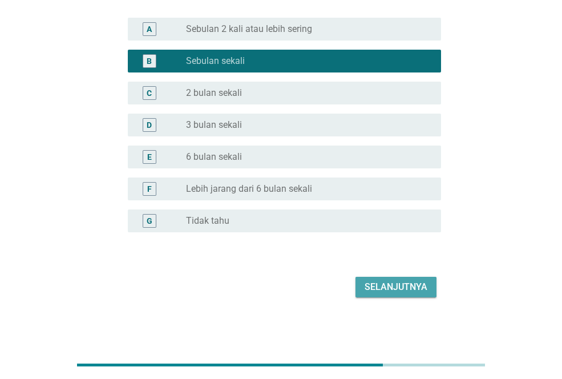
click at [398, 290] on div "Selanjutnya" at bounding box center [396, 287] width 63 height 14
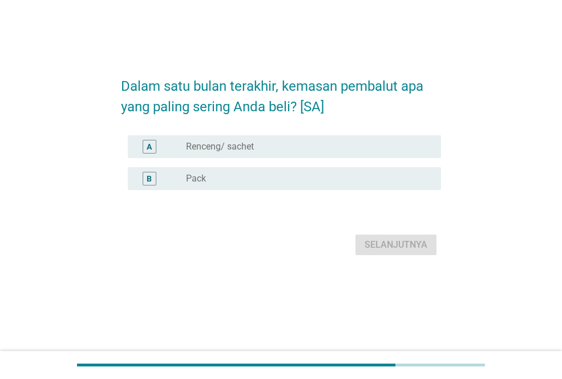
scroll to position [0, 0]
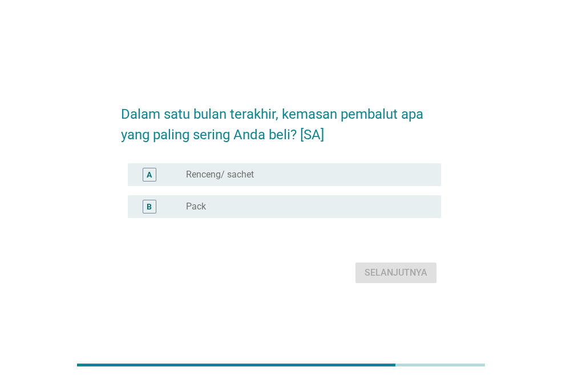
click at [375, 207] on div "radio_button_unchecked Pack" at bounding box center [304, 206] width 237 height 11
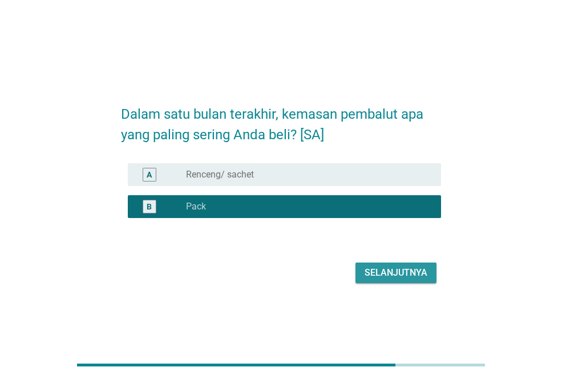
click at [391, 273] on div "Selanjutnya" at bounding box center [396, 273] width 63 height 14
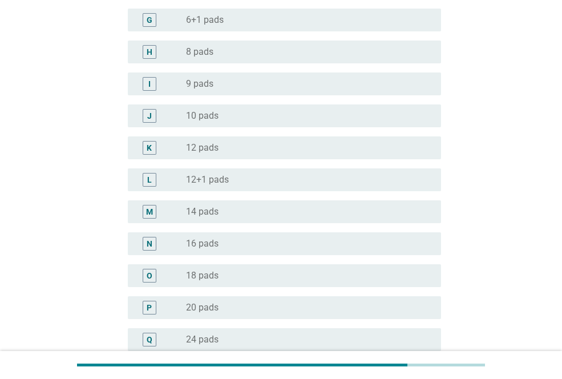
scroll to position [342, 0]
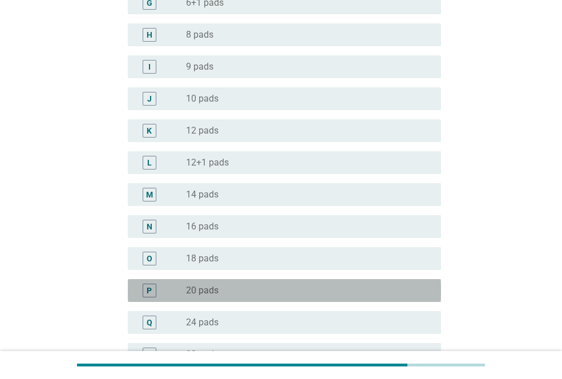
click at [385, 289] on div "radio_button_unchecked 20 pads" at bounding box center [304, 290] width 237 height 11
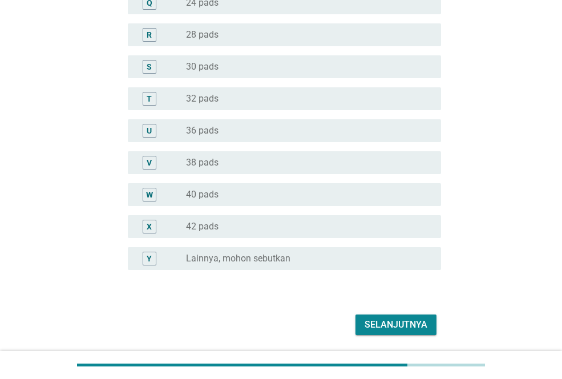
scroll to position [685, 0]
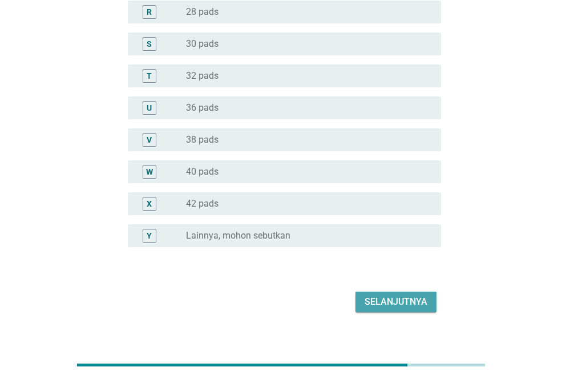
click at [395, 298] on div "Selanjutnya" at bounding box center [396, 302] width 63 height 14
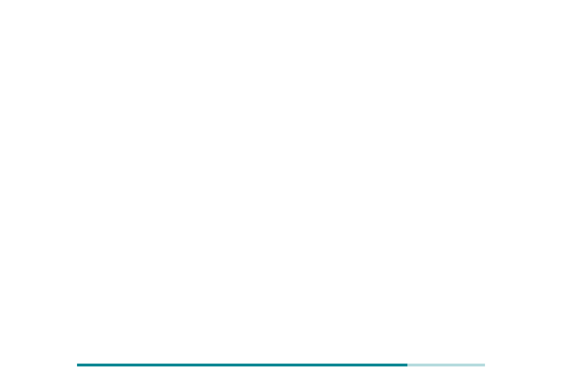
scroll to position [0, 0]
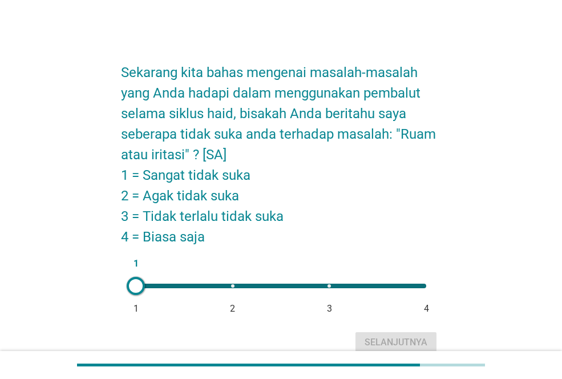
click at [272, 286] on div "1 1 2 3 4" at bounding box center [281, 286] width 290 height 5
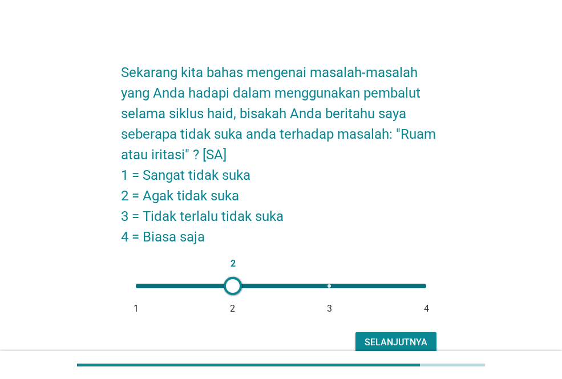
click at [273, 286] on div "2 1 2 3 4" at bounding box center [281, 286] width 290 height 5
click at [381, 342] on div "Selanjutnya" at bounding box center [396, 343] width 63 height 14
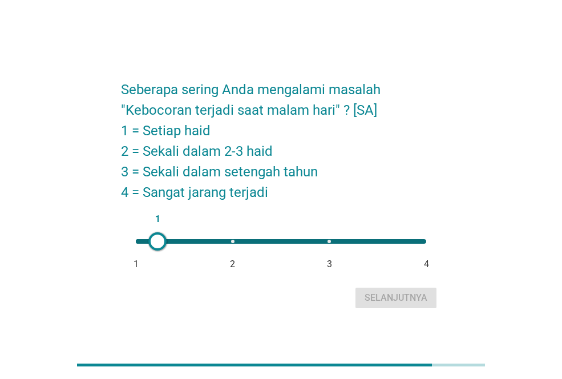
type input "2"
drag, startPoint x: 139, startPoint y: 243, endPoint x: 229, endPoint y: 265, distance: 92.7
click at [229, 265] on form "Seberapa sering Anda mengalami masalah "Kebocoran terjadi saat malam hari" ? [S…" at bounding box center [281, 190] width 320 height 244
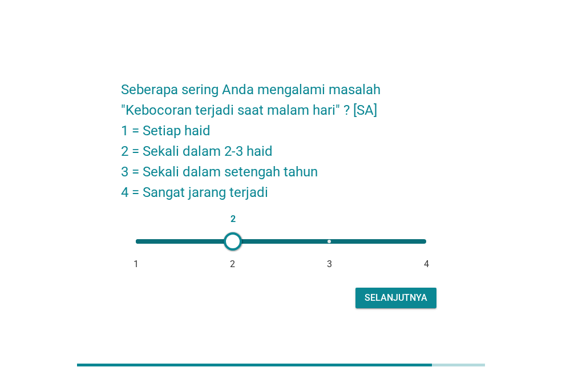
click at [378, 297] on div "Selanjutnya" at bounding box center [396, 298] width 63 height 14
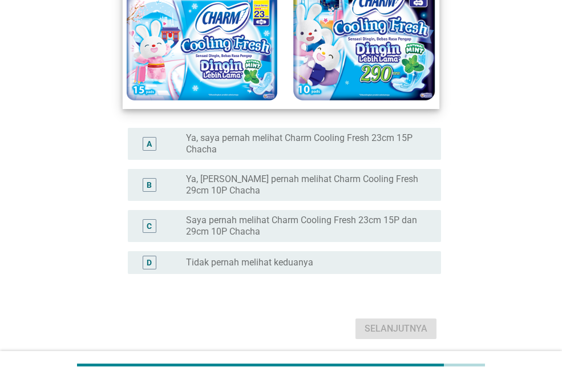
scroll to position [205, 0]
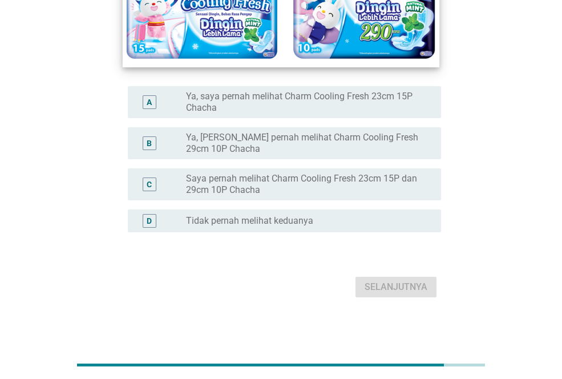
click at [322, 238] on div "A radio_button_unchecked Ya, saya pernah melihat Charm Cooling Fresh 23cm 15P C…" at bounding box center [281, 166] width 320 height 169
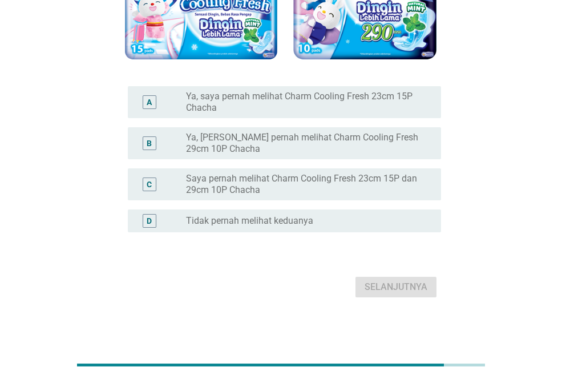
click at [302, 133] on label "Ya, [PERSON_NAME] pernah melihat Charm Cooling Fresh 29cm 10P Chacha" at bounding box center [304, 143] width 237 height 23
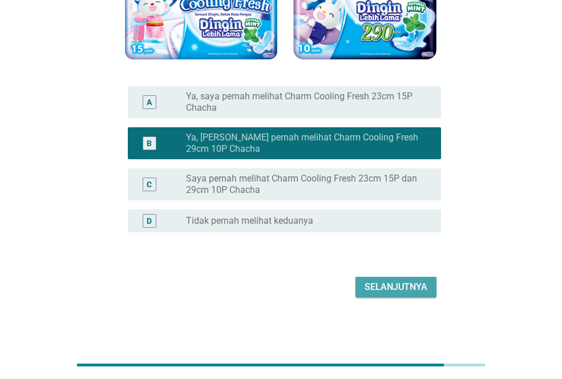
click at [382, 286] on div "Selanjutnya" at bounding box center [396, 287] width 63 height 14
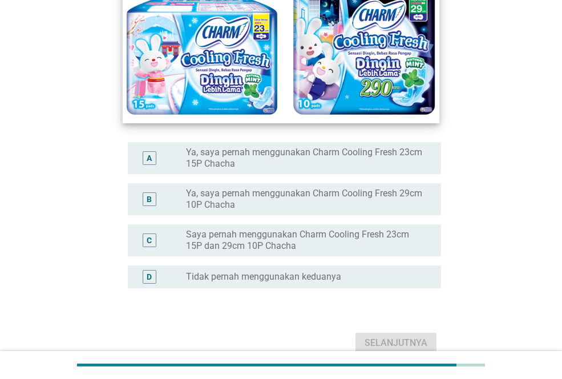
scroll to position [171, 0]
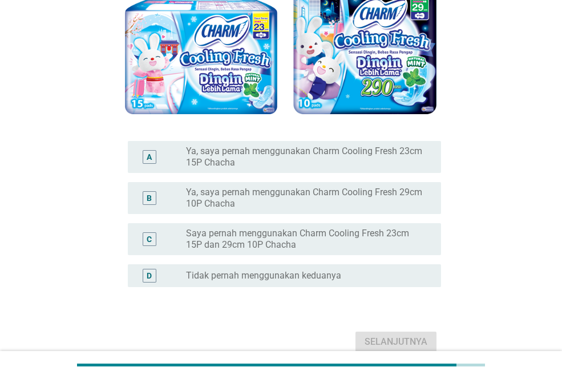
click at [370, 256] on div "C radio_button_unchecked Saya pernah menggunakan Charm Cooling Fresh 23cm 15P d…" at bounding box center [281, 239] width 320 height 41
click at [371, 232] on label "Saya pernah menggunakan Charm Cooling Fresh 23cm 15P dan 29cm 10P Chacha" at bounding box center [304, 239] width 237 height 23
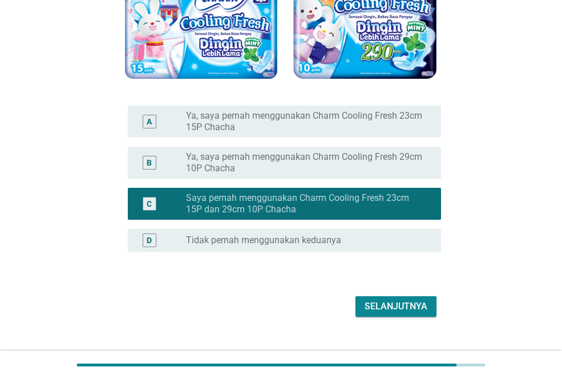
scroll to position [226, 0]
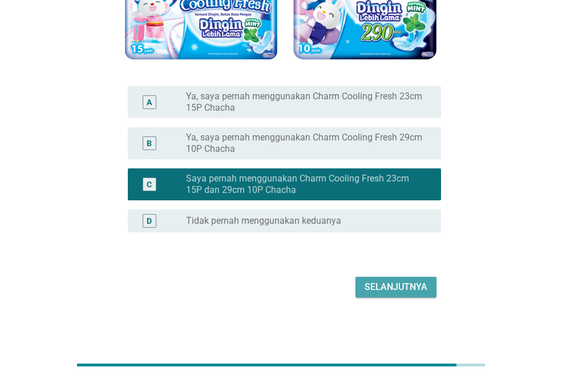
click at [390, 285] on div "Selanjutnya" at bounding box center [396, 287] width 63 height 14
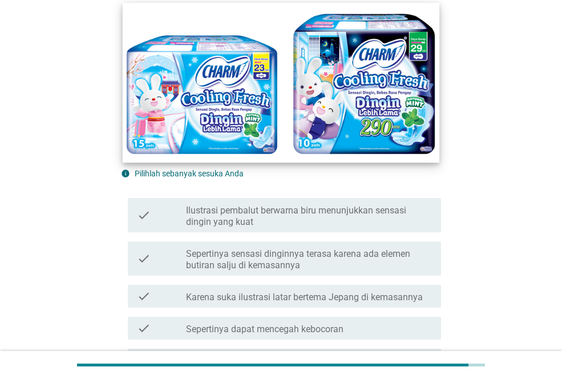
scroll to position [228, 0]
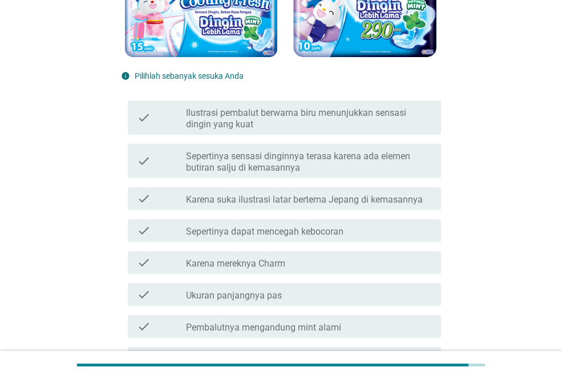
click at [347, 129] on label "Ilustrasi pembalut berwarna biru menunjukkan sensasi dingin yang kuat" at bounding box center [309, 118] width 246 height 23
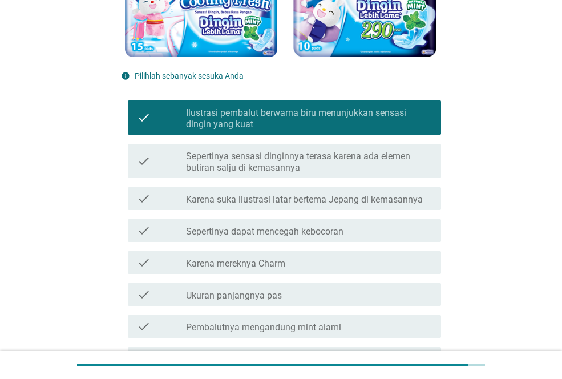
click at [349, 264] on div "check_box_outline_blank Karena mereknya Charm" at bounding box center [309, 263] width 246 height 14
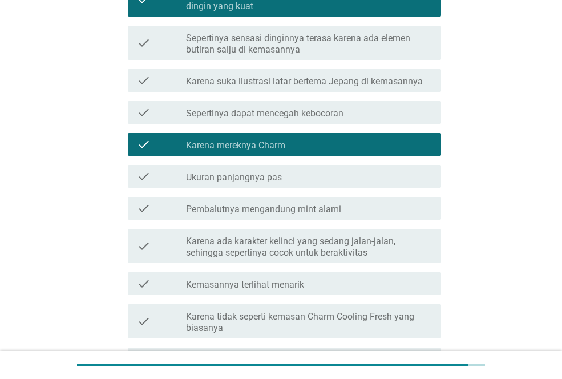
scroll to position [457, 0]
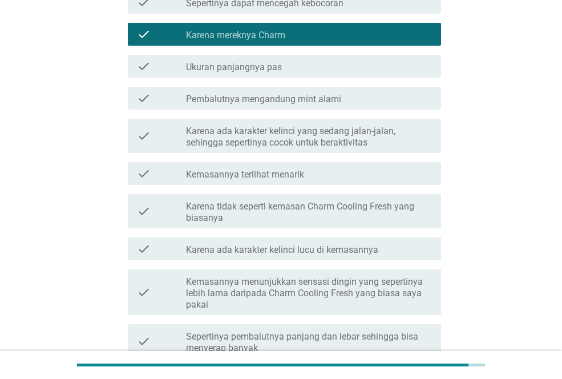
click at [353, 235] on div "check check_box_outline_blank Karena ada karakter kelinci lucu di kemasannya" at bounding box center [281, 249] width 320 height 32
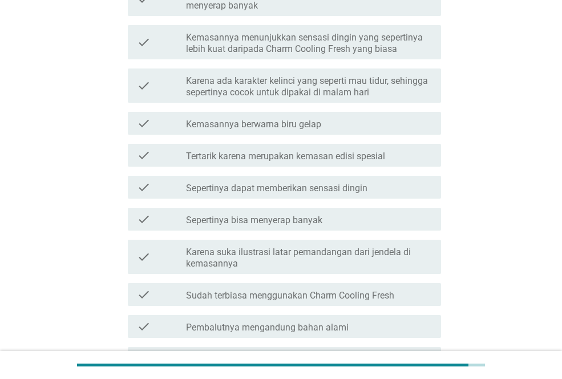
click at [352, 232] on div "check check_box_outline_blank Sepertinya bisa menyerap banyak" at bounding box center [281, 219] width 320 height 32
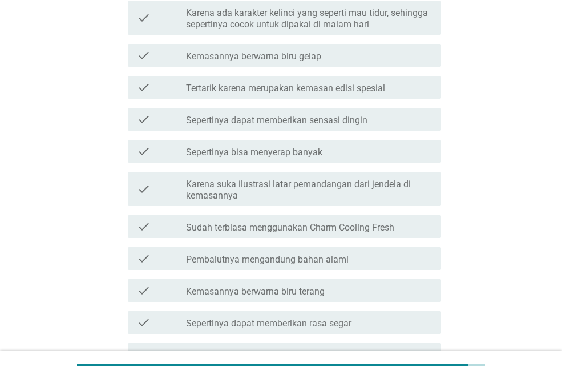
scroll to position [1051, 0]
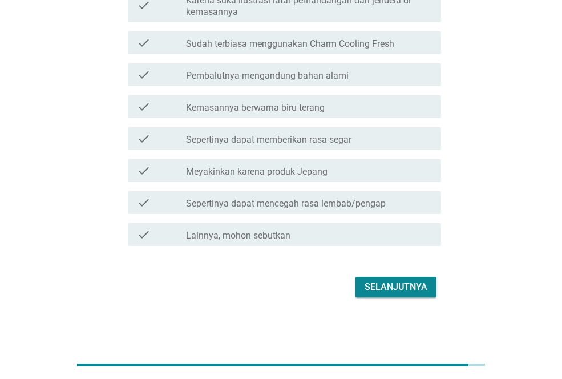
click at [378, 285] on div "Selanjutnya" at bounding box center [396, 287] width 63 height 14
